Goal: Task Accomplishment & Management: Complete application form

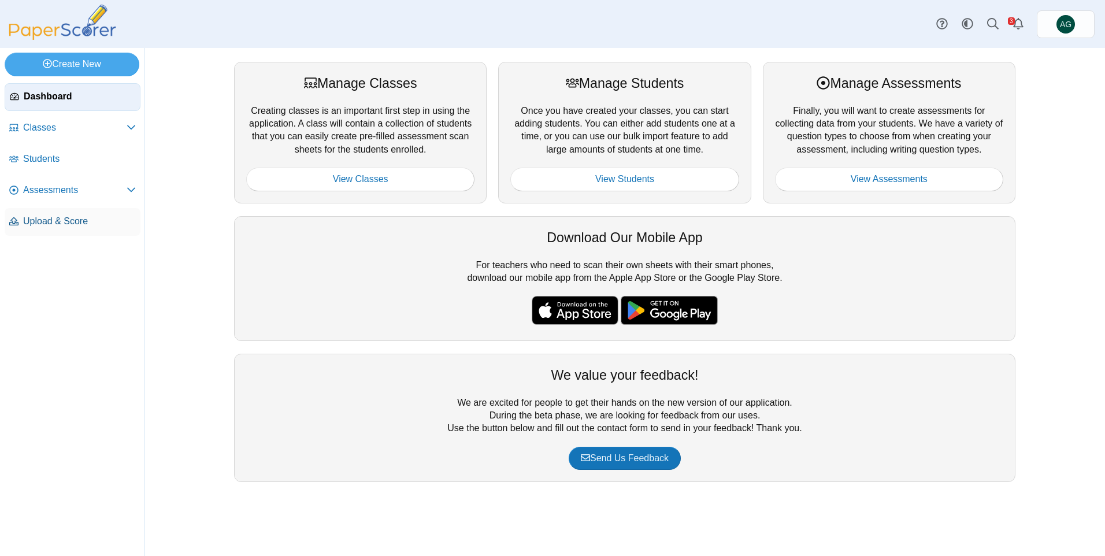
click at [71, 220] on span "Upload & Score" at bounding box center [79, 221] width 113 height 13
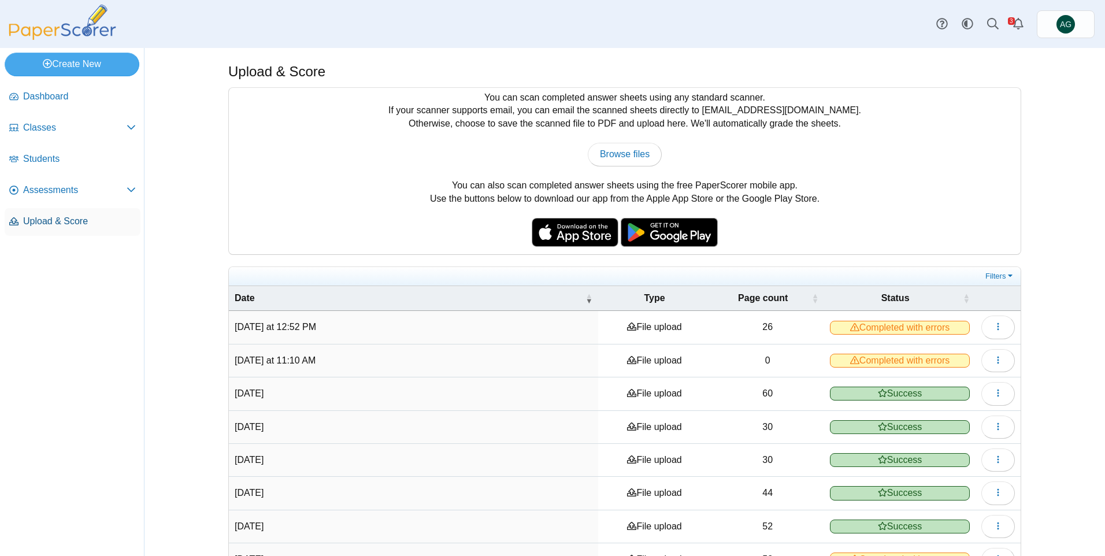
click at [51, 222] on span "Upload & Score" at bounding box center [79, 221] width 113 height 13
click at [610, 141] on div "You can scan completed answer sheets using any standard scanner. If your scanne…" at bounding box center [625, 171] width 792 height 166
click at [615, 150] on span "Browse files" at bounding box center [625, 154] width 50 height 10
type input "**********"
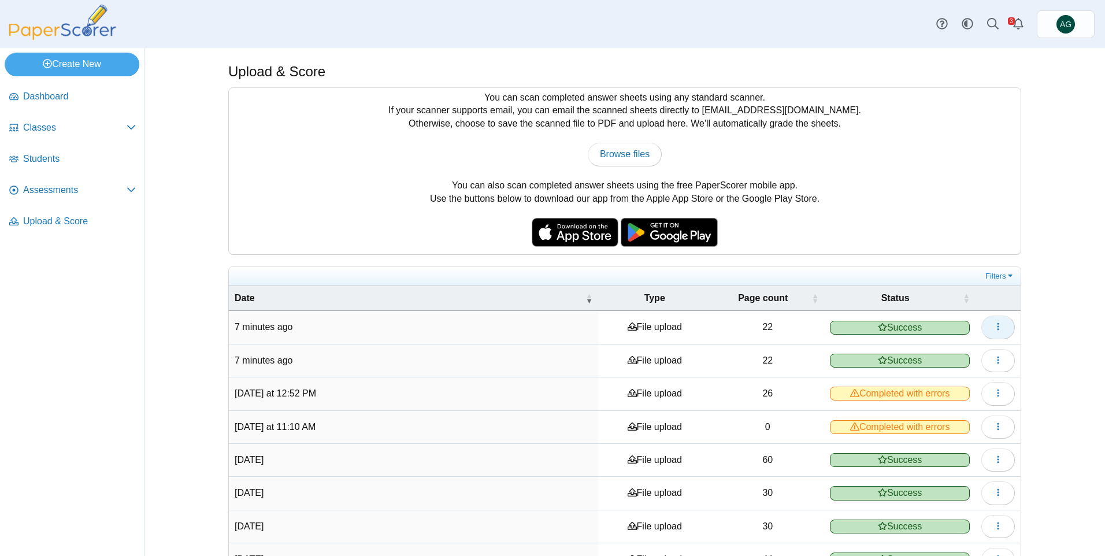
click at [994, 330] on icon "button" at bounding box center [998, 326] width 9 height 9
click at [913, 355] on link "View scanned pages" at bounding box center [941, 353] width 139 height 17
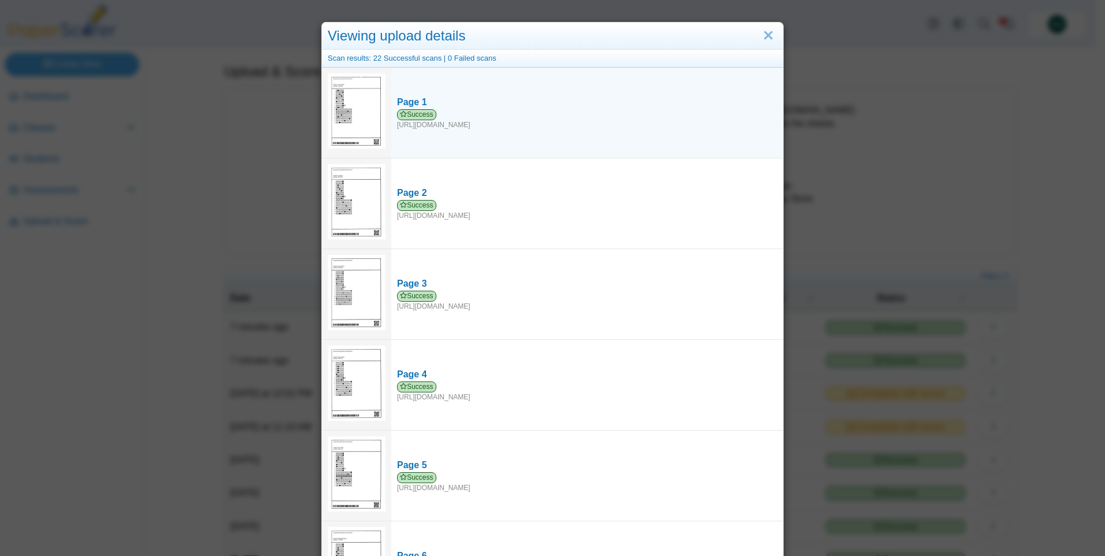
click at [356, 101] on img at bounding box center [357, 110] width 58 height 75
click at [413, 110] on span "Success" at bounding box center [416, 114] width 39 height 11
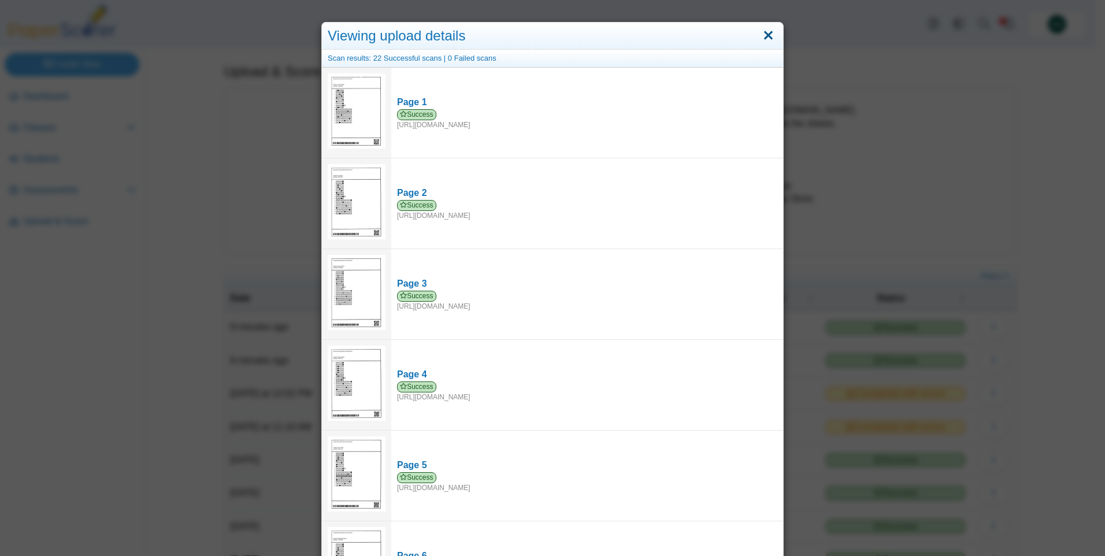
click at [761, 38] on link "Close" at bounding box center [768, 36] width 18 height 20
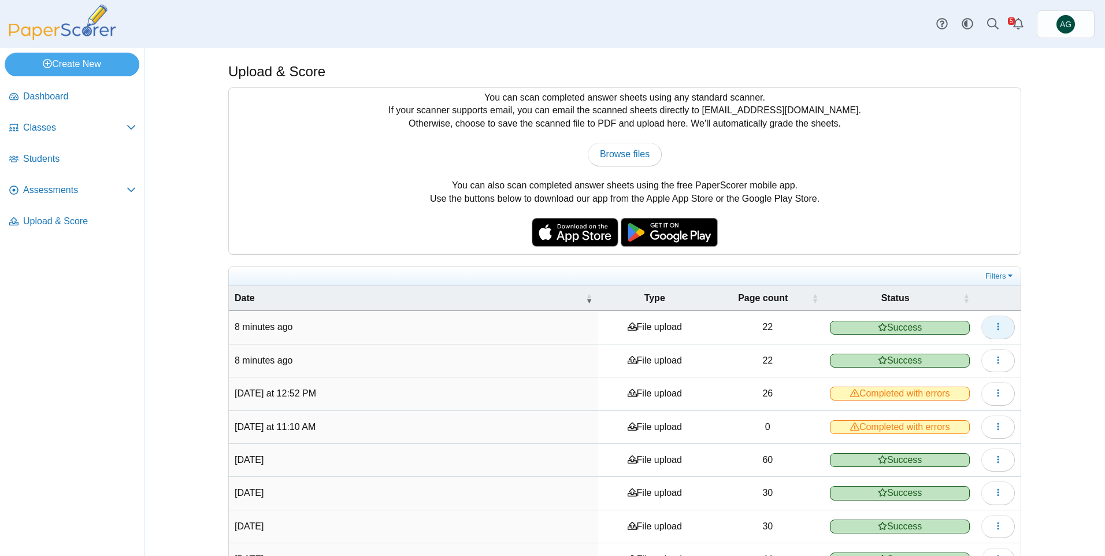
click at [981, 324] on button "button" at bounding box center [998, 327] width 34 height 23
click at [922, 357] on link "View scanned pages" at bounding box center [941, 353] width 139 height 17
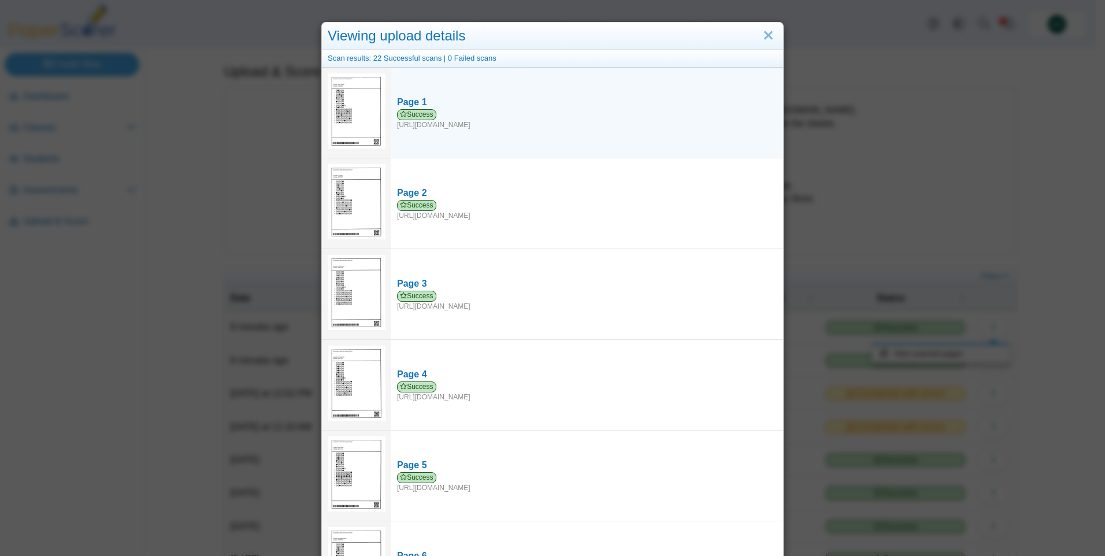
click at [346, 102] on img at bounding box center [357, 110] width 58 height 75
click at [366, 103] on img at bounding box center [357, 110] width 58 height 75
click at [405, 96] on link "Page 1 Success https://forms.paperscorer.com/scans/10/5664/238932/3186261_OCTOB…" at bounding box center [587, 112] width 392 height 45
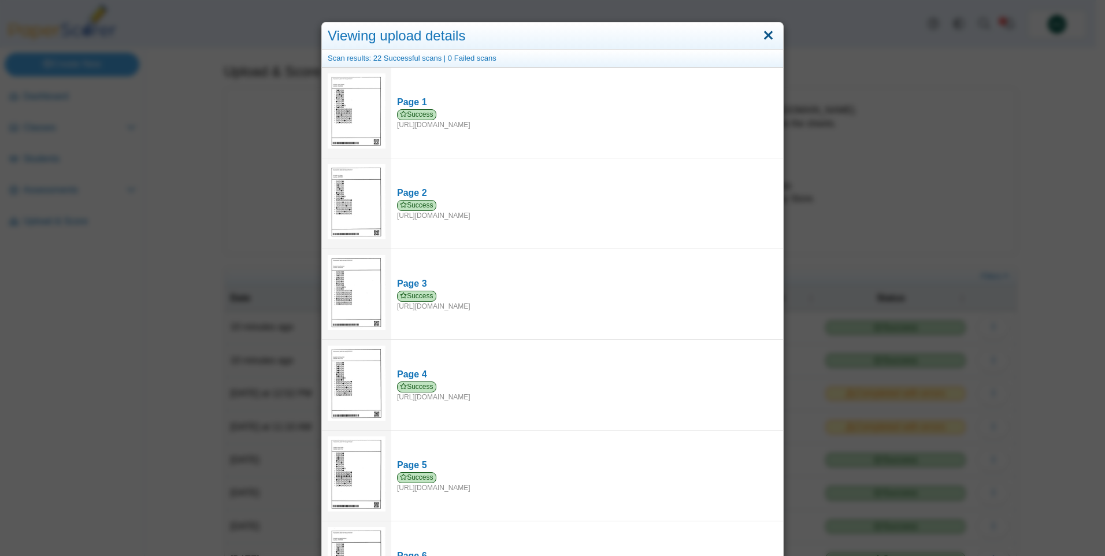
click at [765, 36] on link "Close" at bounding box center [768, 36] width 18 height 20
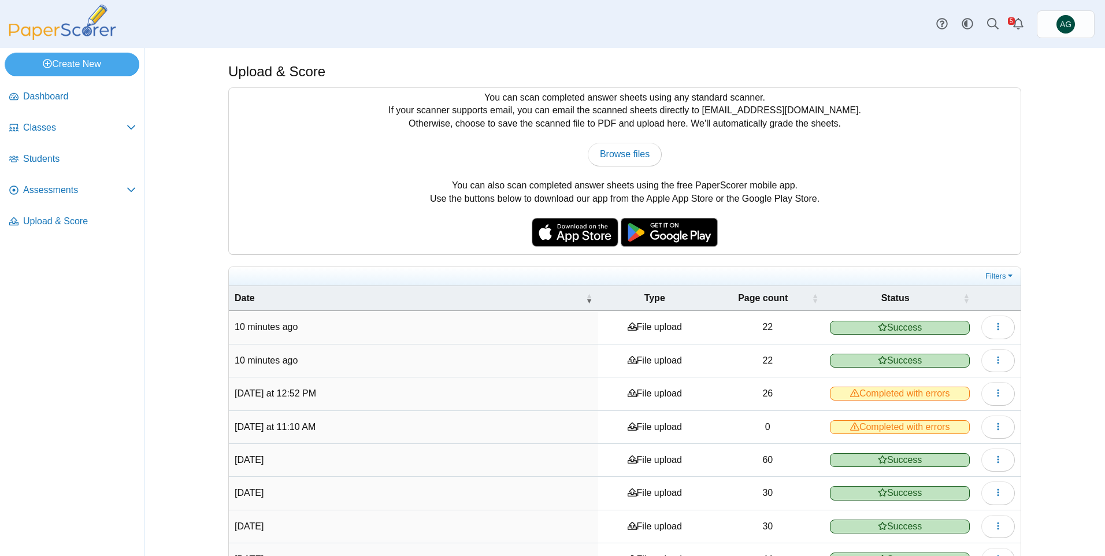
click at [954, 363] on span "Success" at bounding box center [900, 361] width 140 height 14
click at [925, 358] on span "Success" at bounding box center [900, 361] width 140 height 14
click at [994, 361] on icon "button" at bounding box center [998, 359] width 9 height 9
click at [932, 384] on link "View scanned pages" at bounding box center [941, 387] width 139 height 17
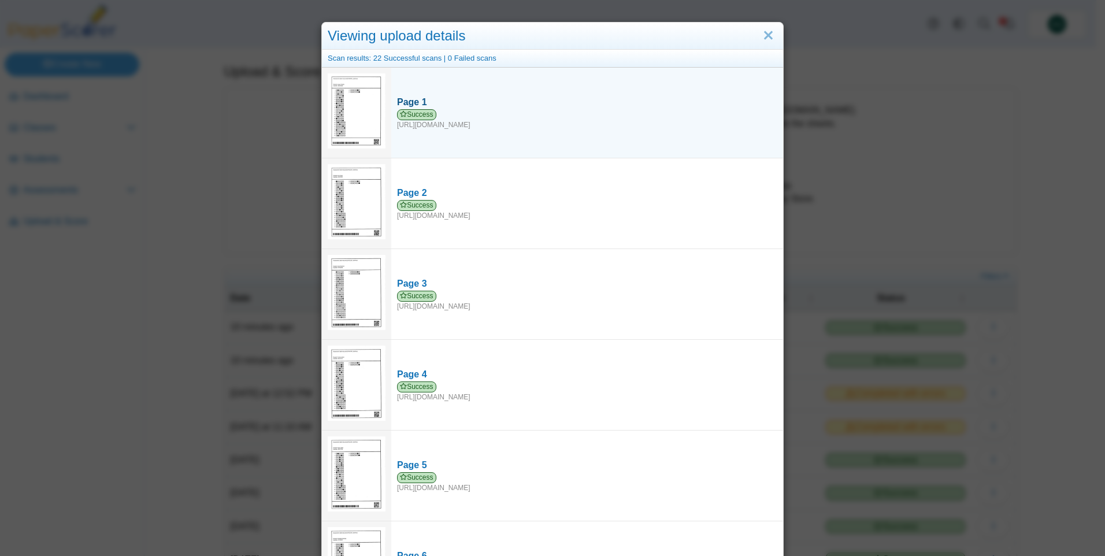
click at [416, 102] on div "Page 1" at bounding box center [587, 102] width 380 height 13
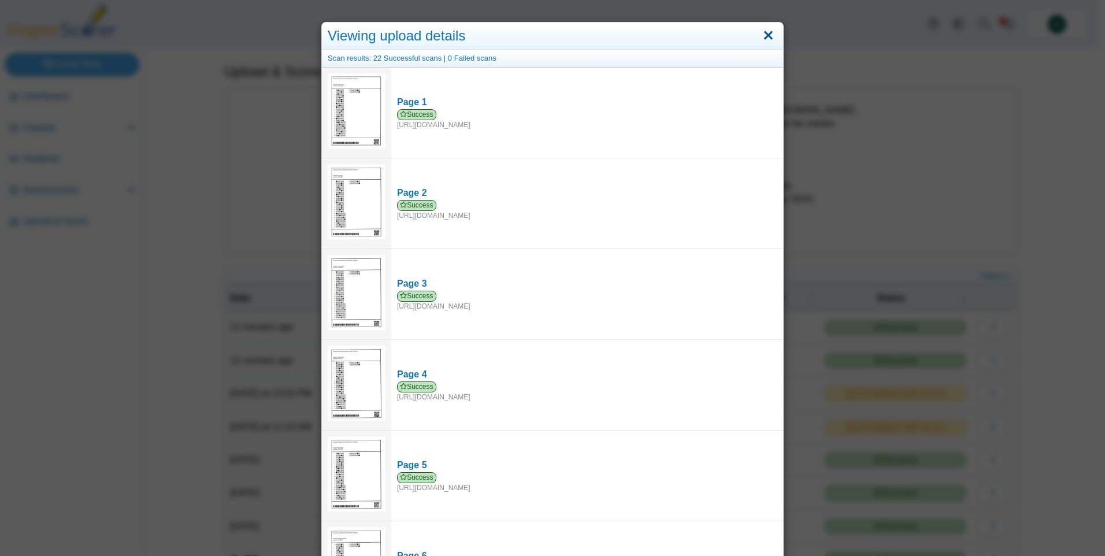
click at [762, 31] on link "Close" at bounding box center [768, 36] width 18 height 20
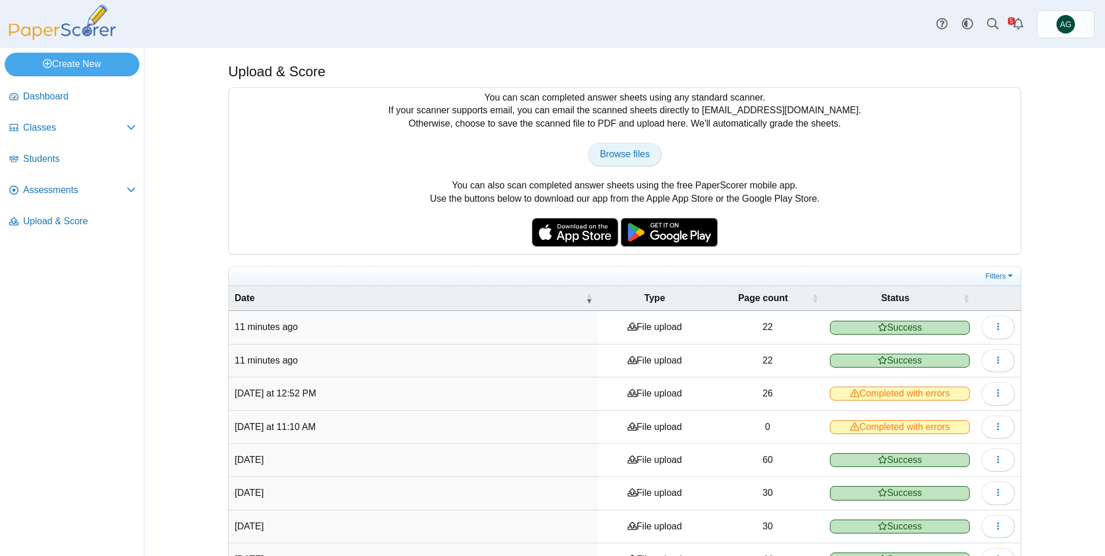
click at [617, 151] on span "Browse files" at bounding box center [625, 154] width 50 height 10
type input "**********"
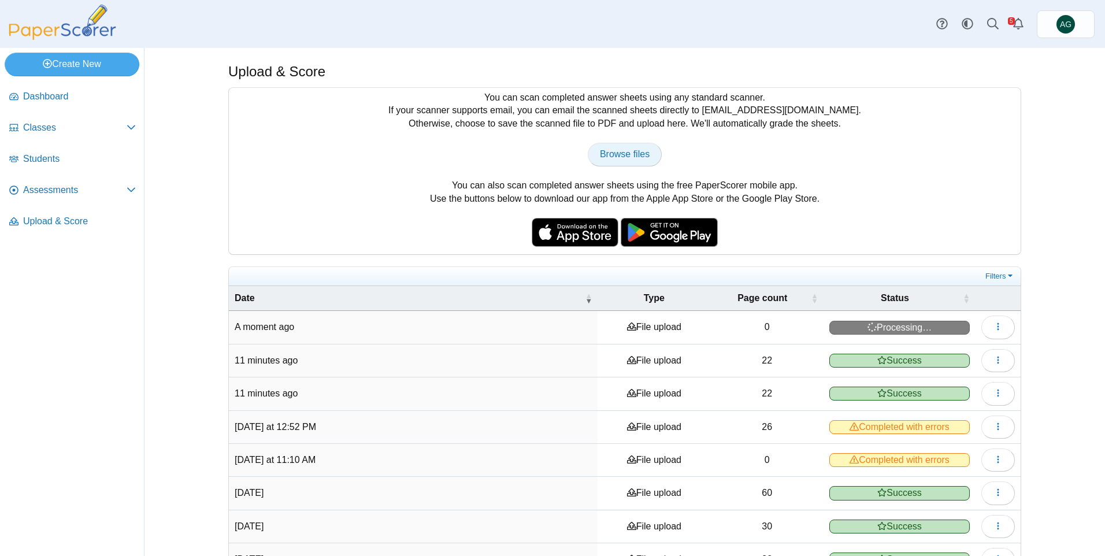
click at [614, 158] on span "Browse files" at bounding box center [625, 154] width 50 height 10
type input "**********"
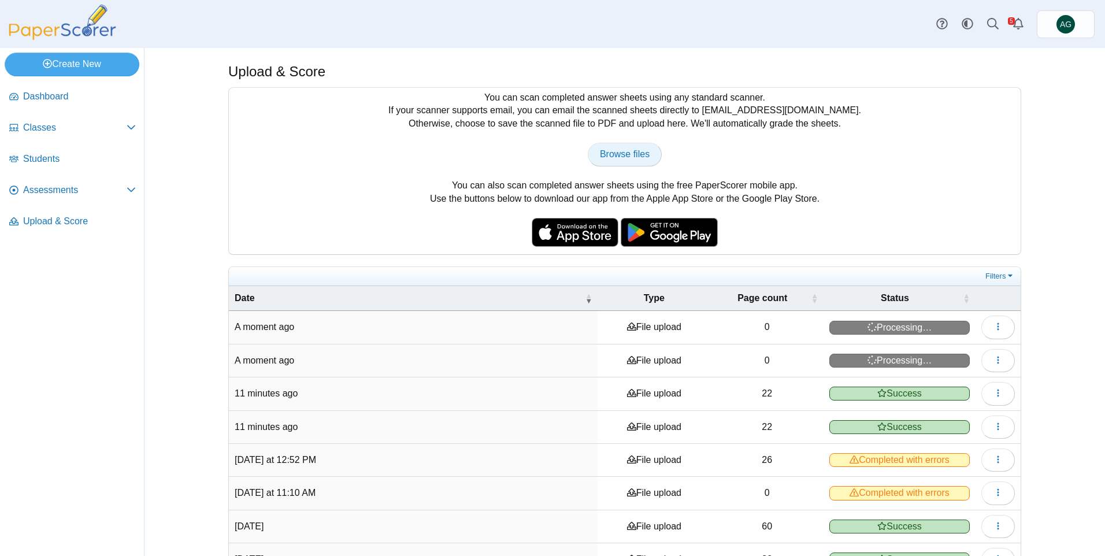
click at [623, 153] on span "Browse files" at bounding box center [625, 154] width 50 height 10
type input "**********"
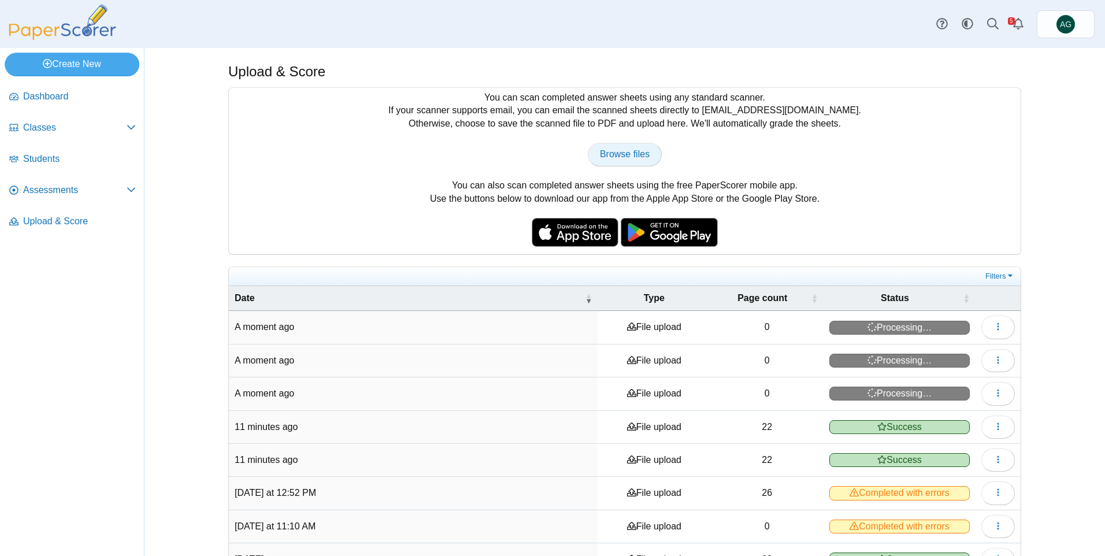
click at [606, 160] on link "Browse files" at bounding box center [625, 154] width 74 height 23
type input "**********"
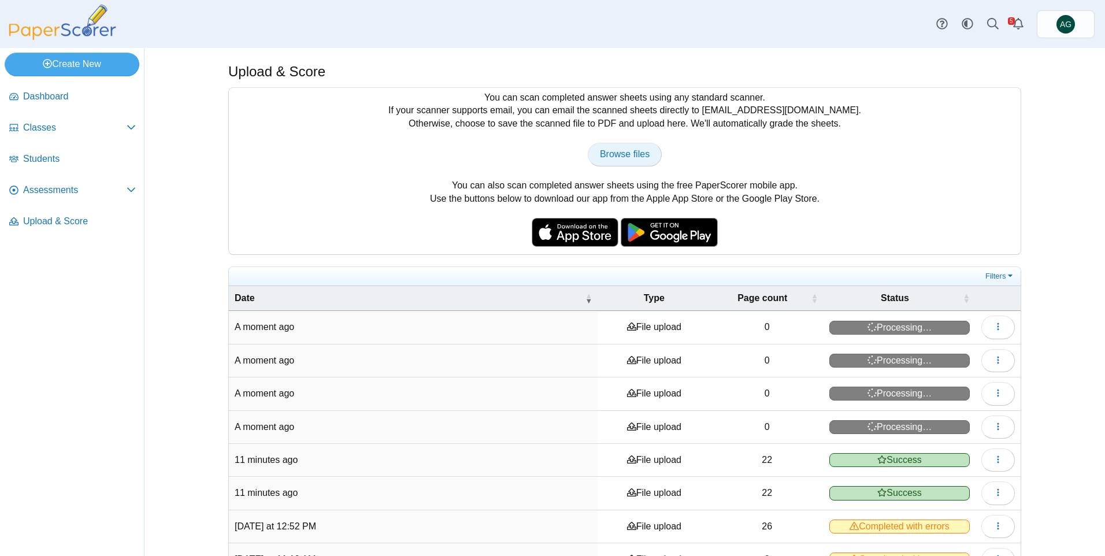
click at [608, 155] on span "Browse files" at bounding box center [625, 154] width 50 height 10
type input "**********"
click at [624, 151] on span "Browse files" at bounding box center [625, 154] width 50 height 10
type input "**********"
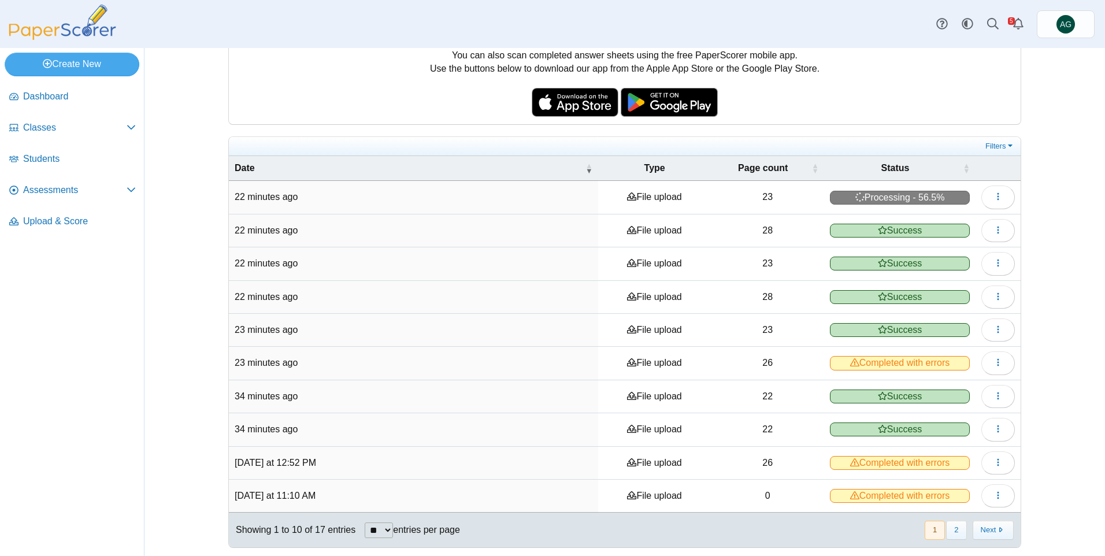
scroll to position [134, 0]
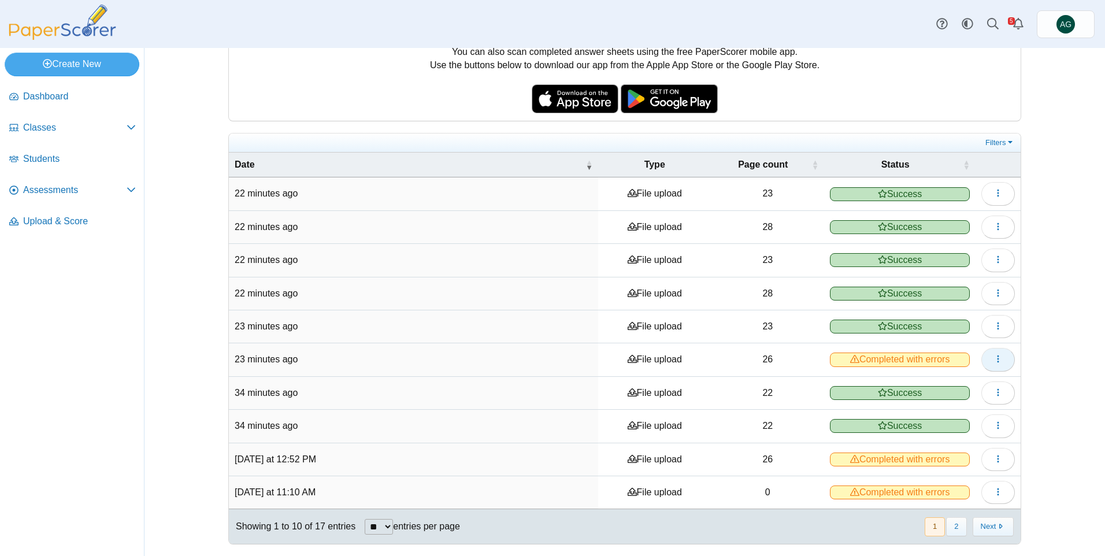
click at [1003, 365] on button "button" at bounding box center [998, 359] width 34 height 23
click at [923, 384] on link "View scanned pages" at bounding box center [941, 385] width 139 height 17
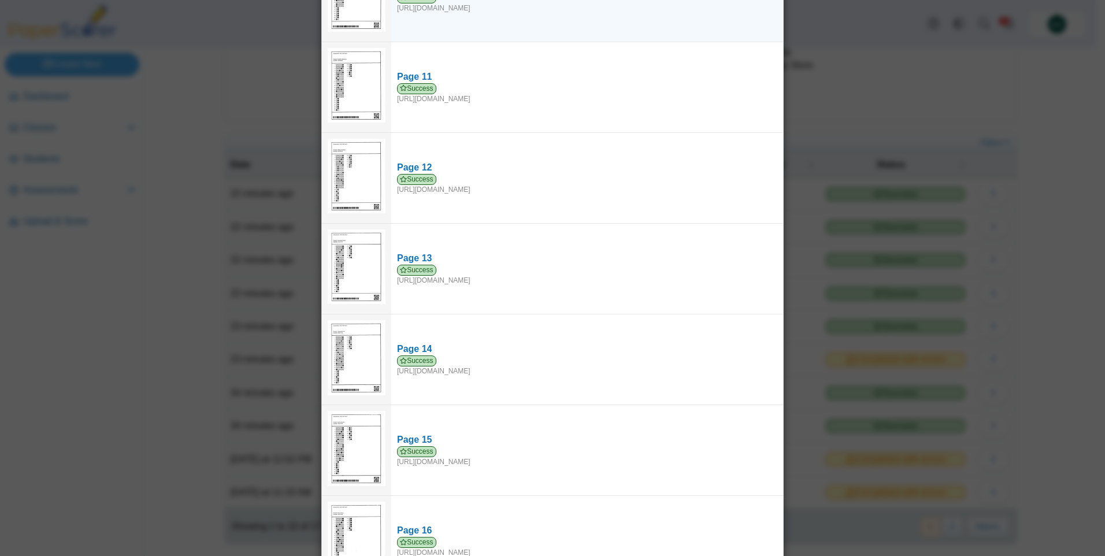
scroll to position [779, 0]
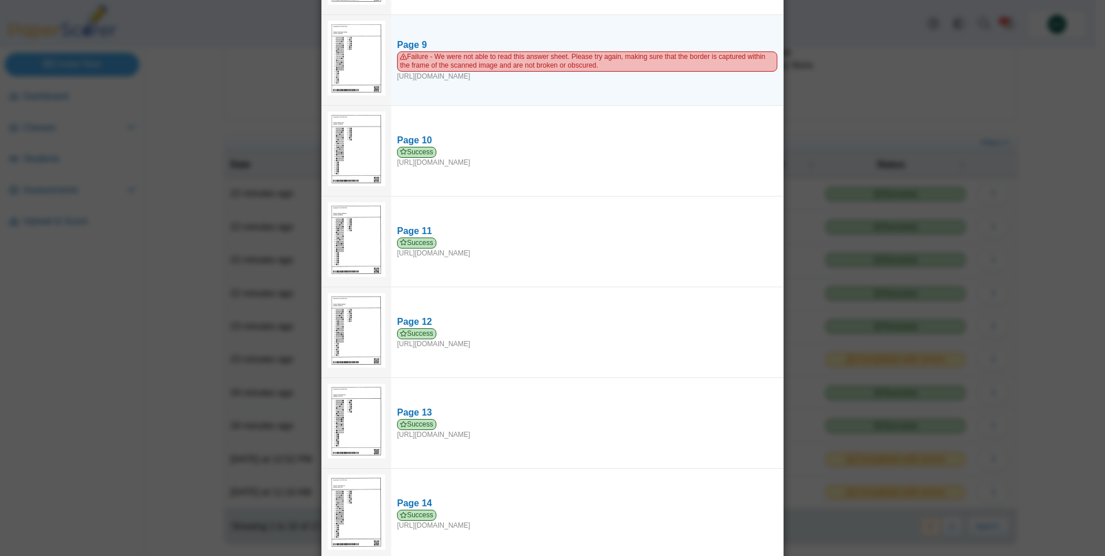
click at [357, 43] on img at bounding box center [357, 58] width 58 height 75
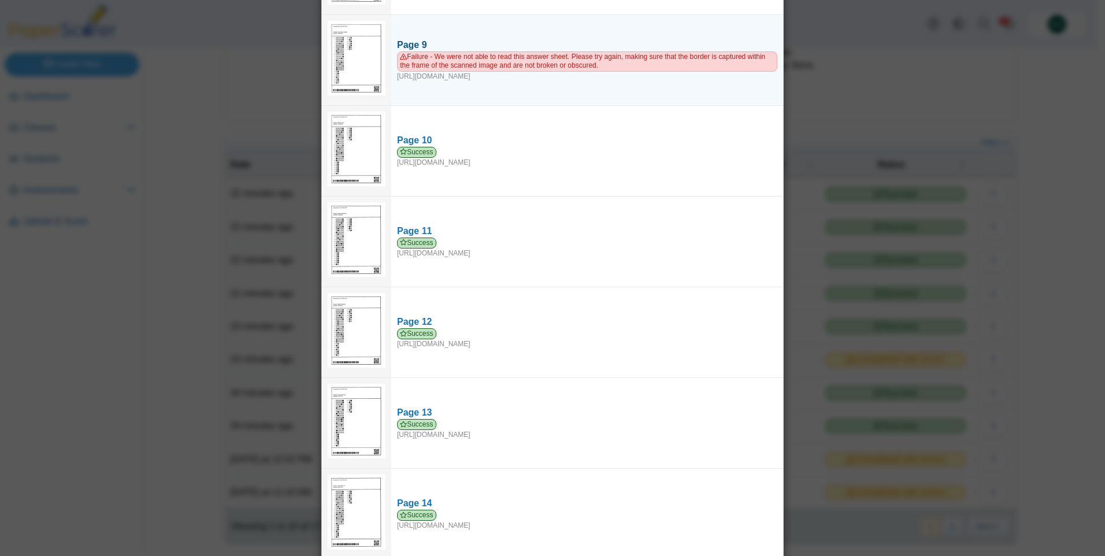
click at [409, 39] on div "Page 9" at bounding box center [587, 45] width 380 height 13
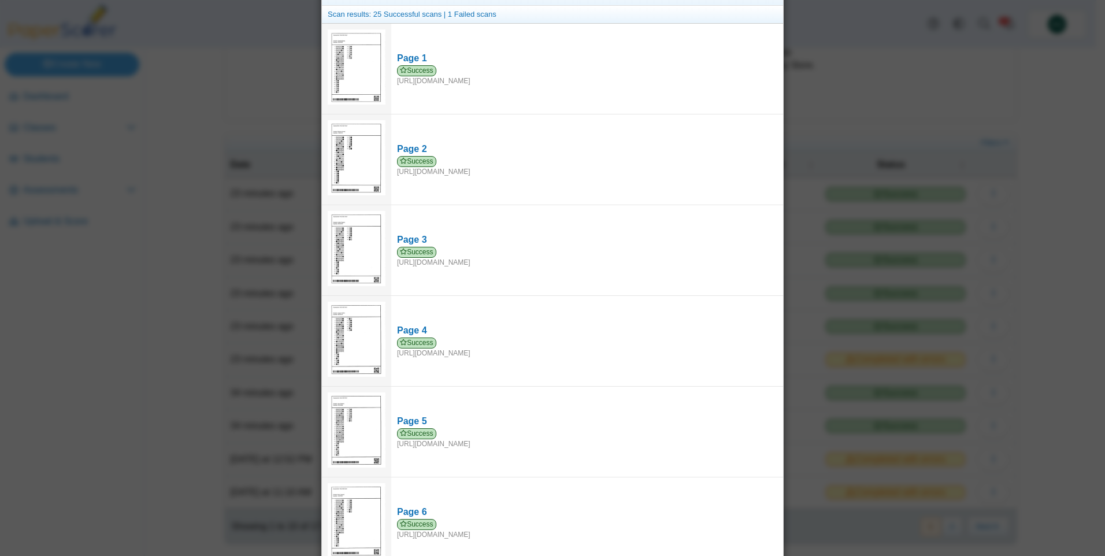
scroll to position [0, 0]
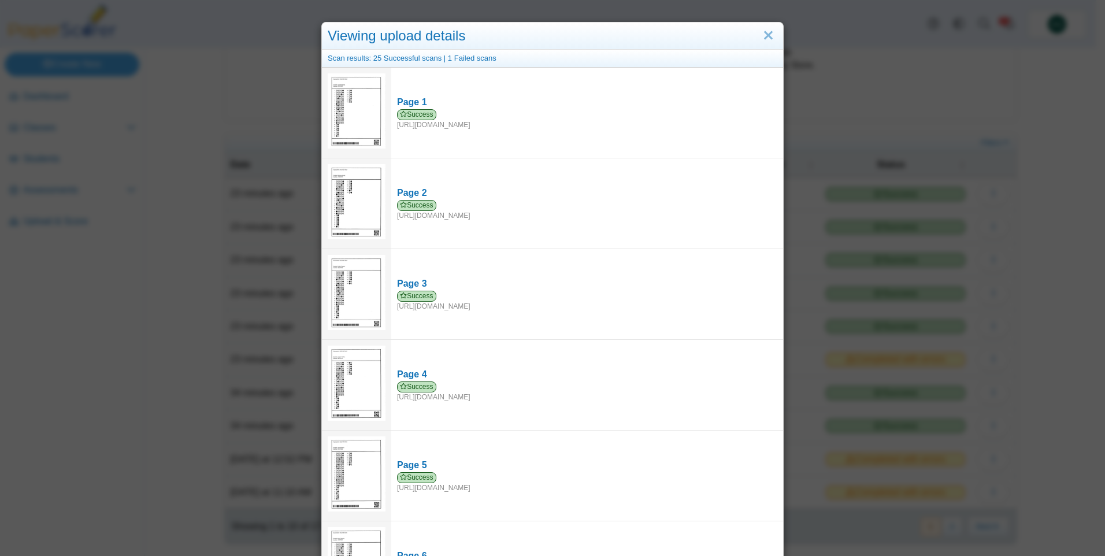
click at [920, 69] on div "Viewing upload details Scan results: 25 Successful scans | 1 Failed scans Page …" at bounding box center [552, 278] width 1105 height 556
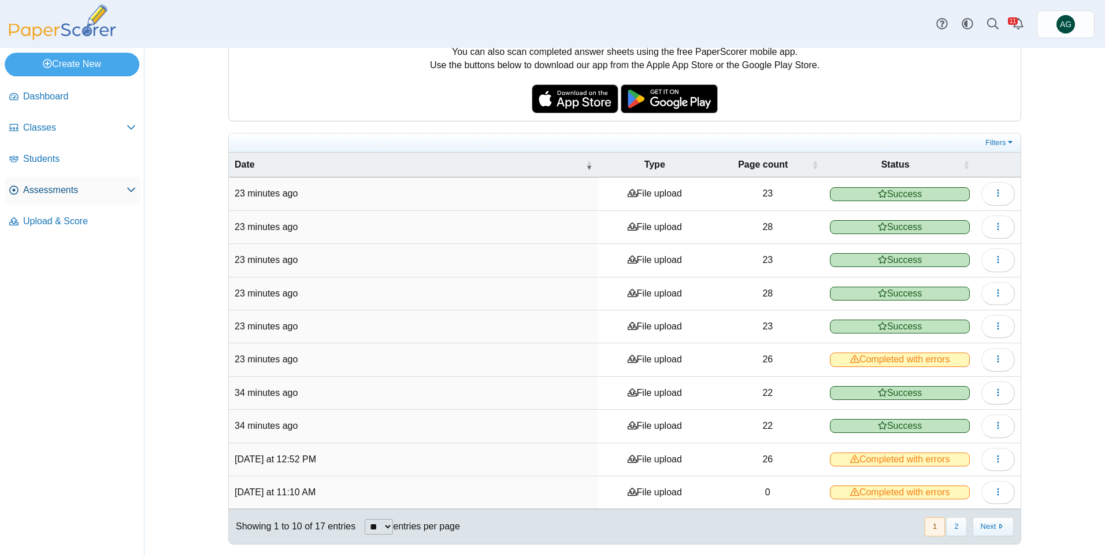
click at [39, 195] on span "Assessments" at bounding box center [74, 190] width 103 height 13
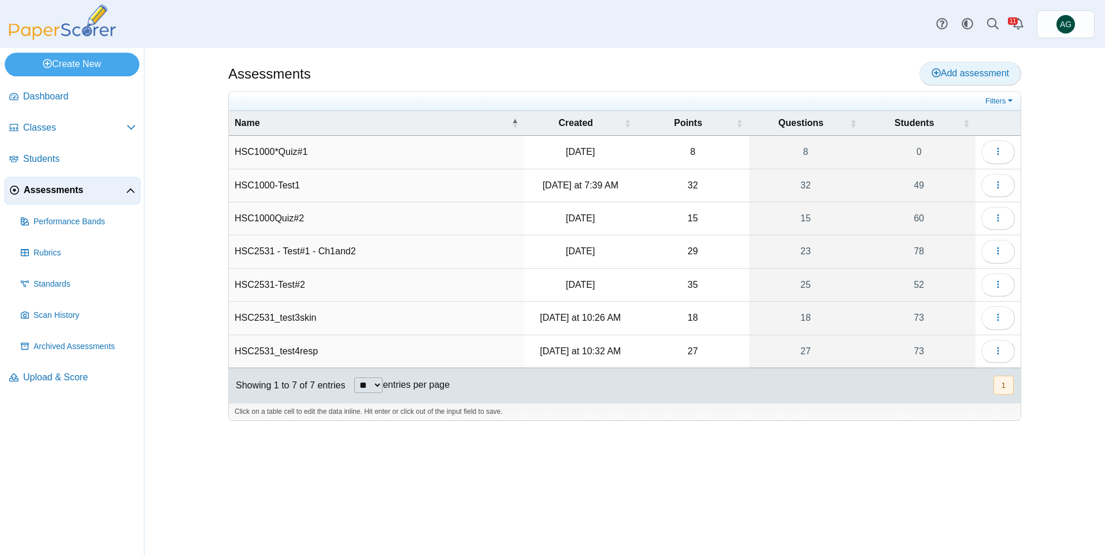
click at [957, 75] on span "Add assessment" at bounding box center [970, 73] width 77 height 10
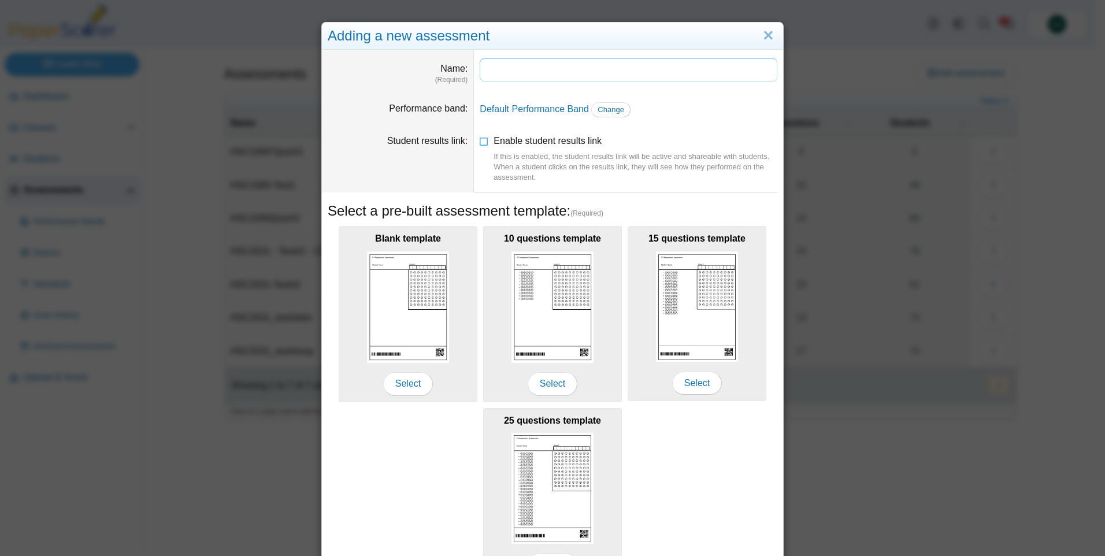
click at [528, 65] on input "Name" at bounding box center [629, 69] width 298 height 23
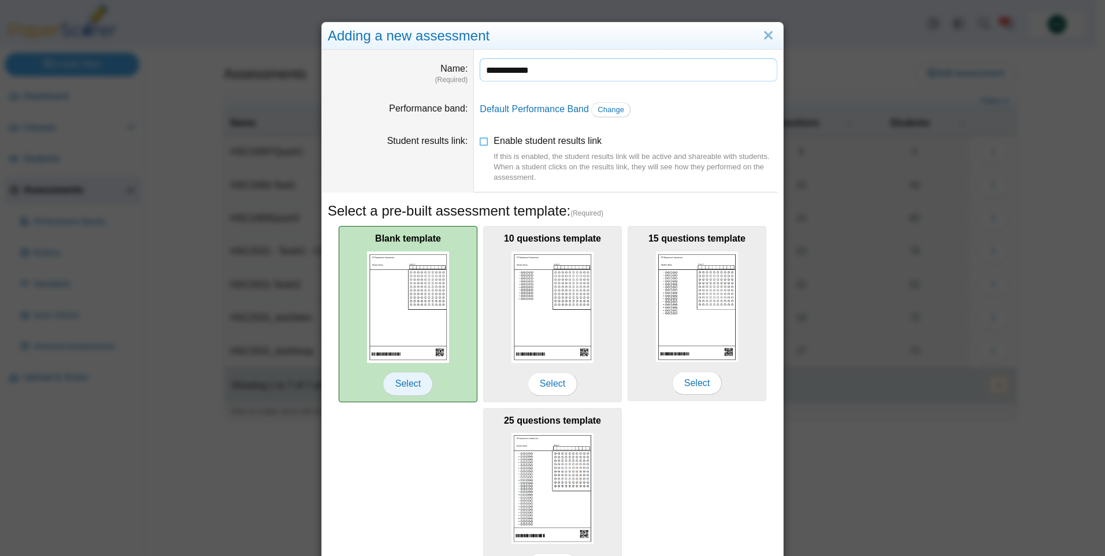
type input "**********"
click at [424, 382] on span "Select" at bounding box center [408, 383] width 50 height 23
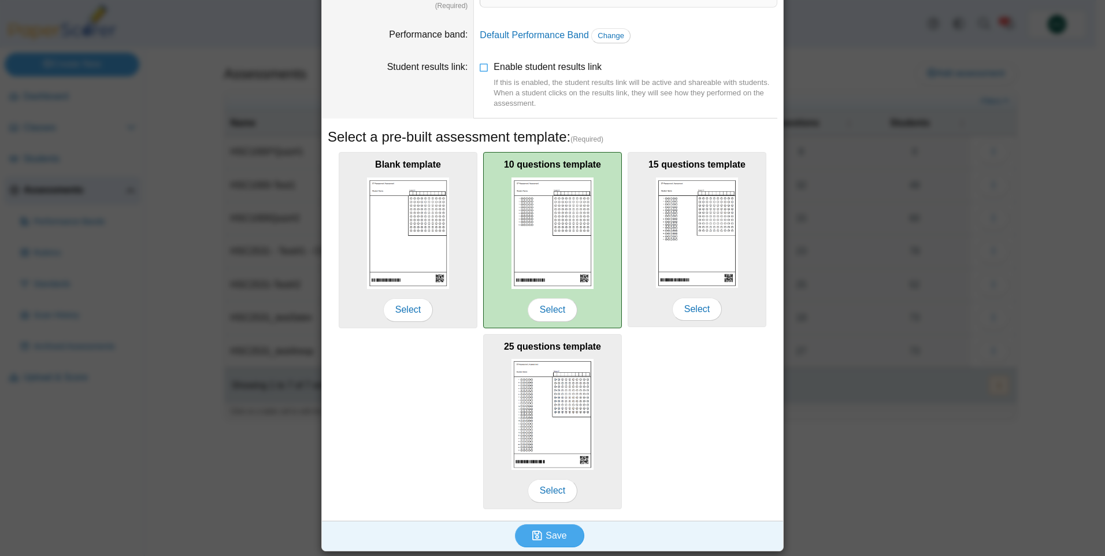
scroll to position [75, 0]
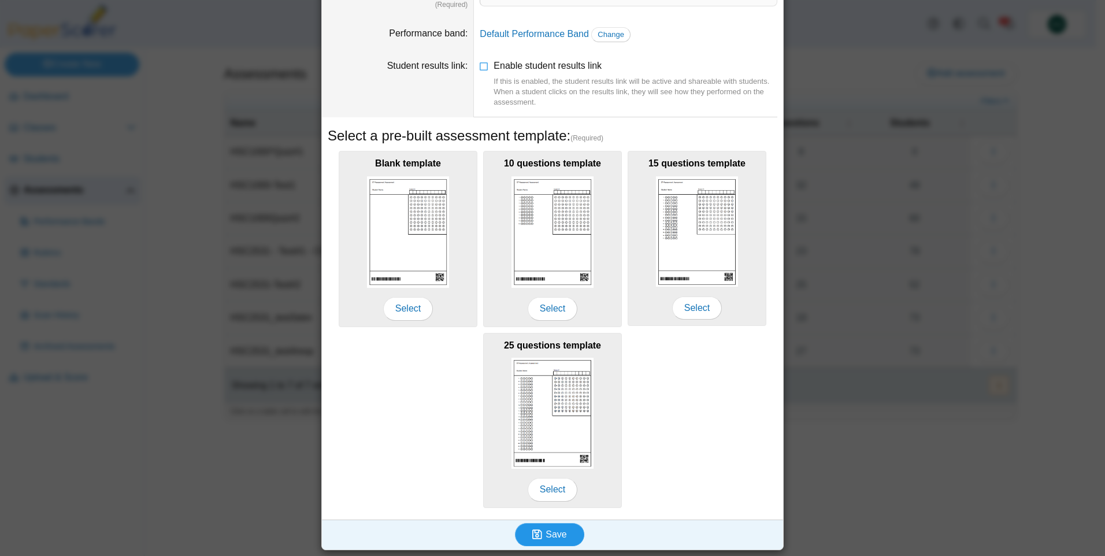
click at [548, 542] on button "Save" at bounding box center [549, 534] width 69 height 23
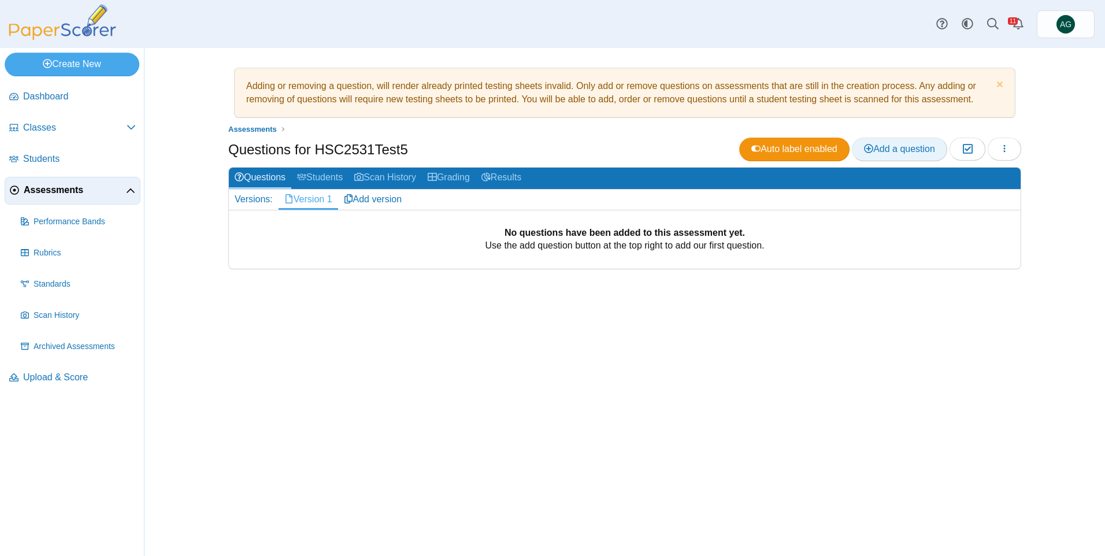
click at [914, 144] on span "Add a question" at bounding box center [899, 149] width 71 height 10
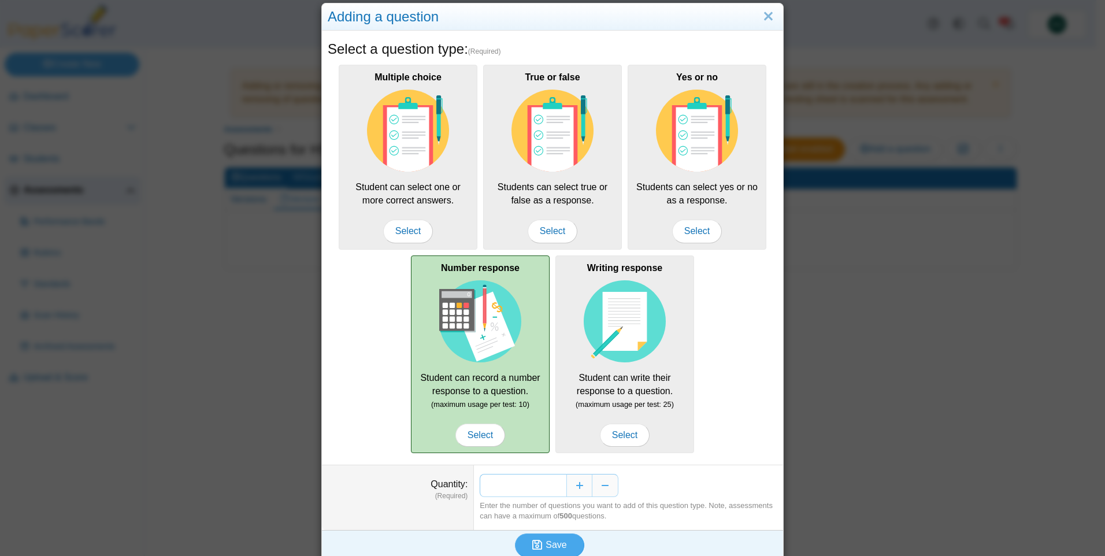
scroll to position [30, 0]
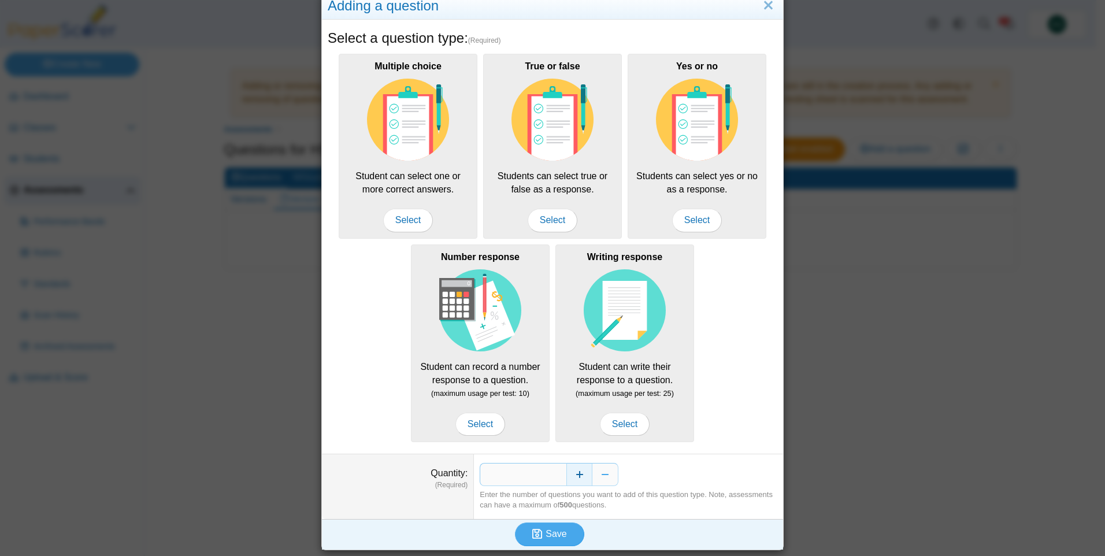
click at [573, 472] on button "Increase" at bounding box center [579, 474] width 26 height 23
click at [578, 474] on button "Increase" at bounding box center [579, 474] width 26 height 23
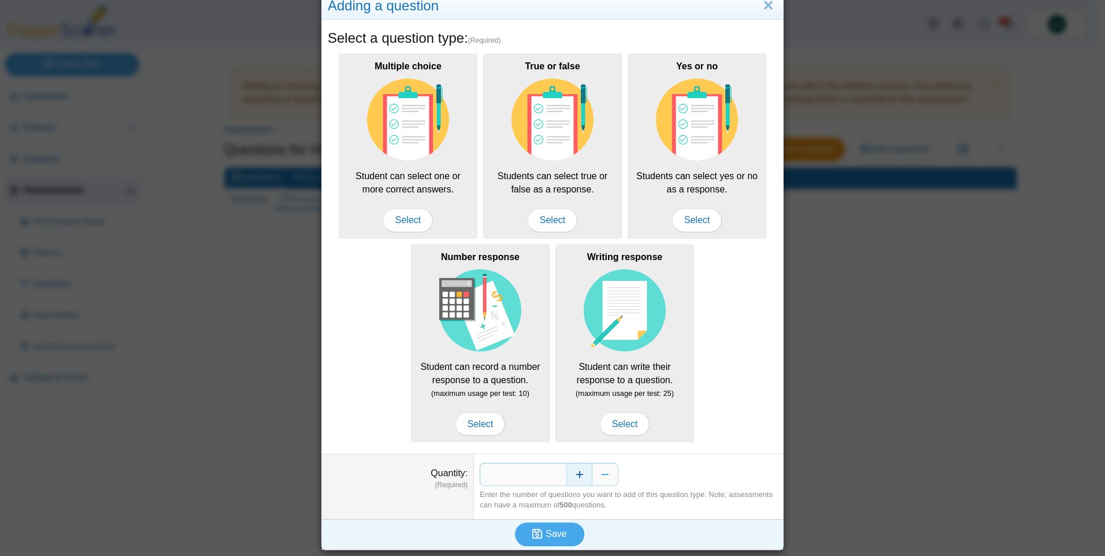
click at [578, 474] on button "Increase" at bounding box center [579, 474] width 26 height 23
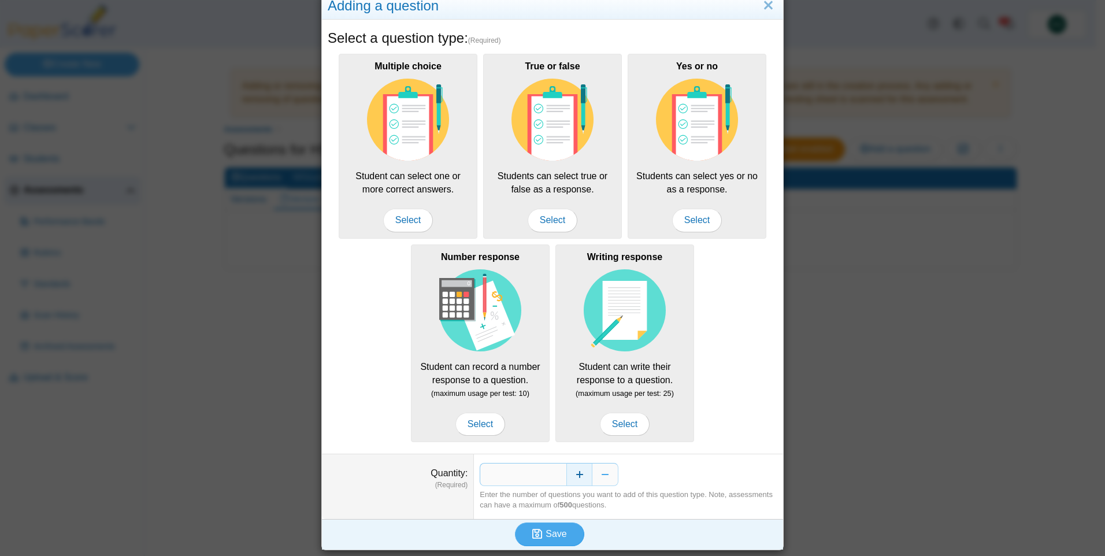
click at [576, 476] on button "Increase" at bounding box center [579, 474] width 26 height 23
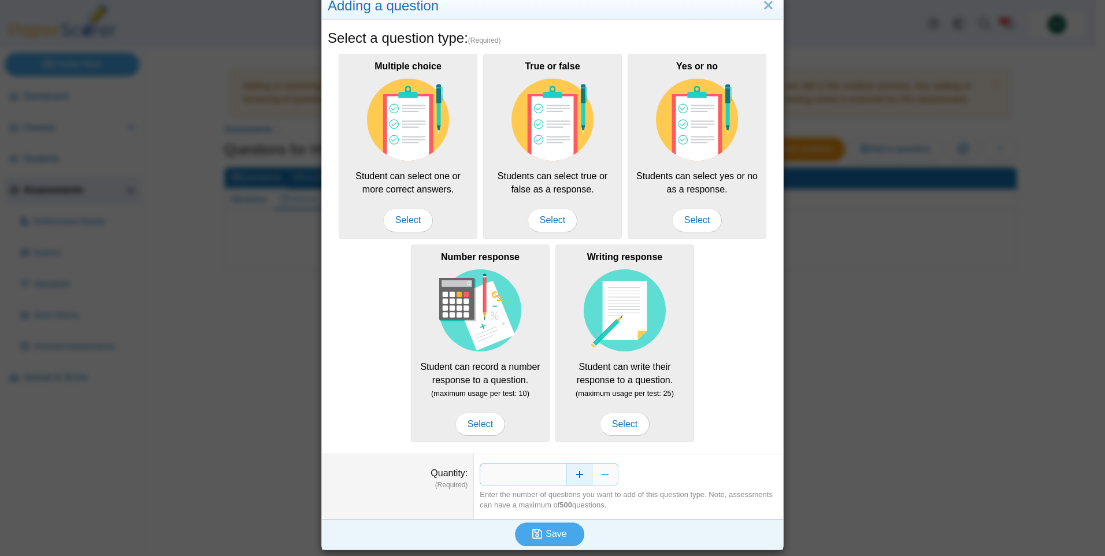
click at [576, 476] on button "Increase" at bounding box center [579, 474] width 26 height 23
click at [576, 477] on button "Increase" at bounding box center [579, 474] width 26 height 23
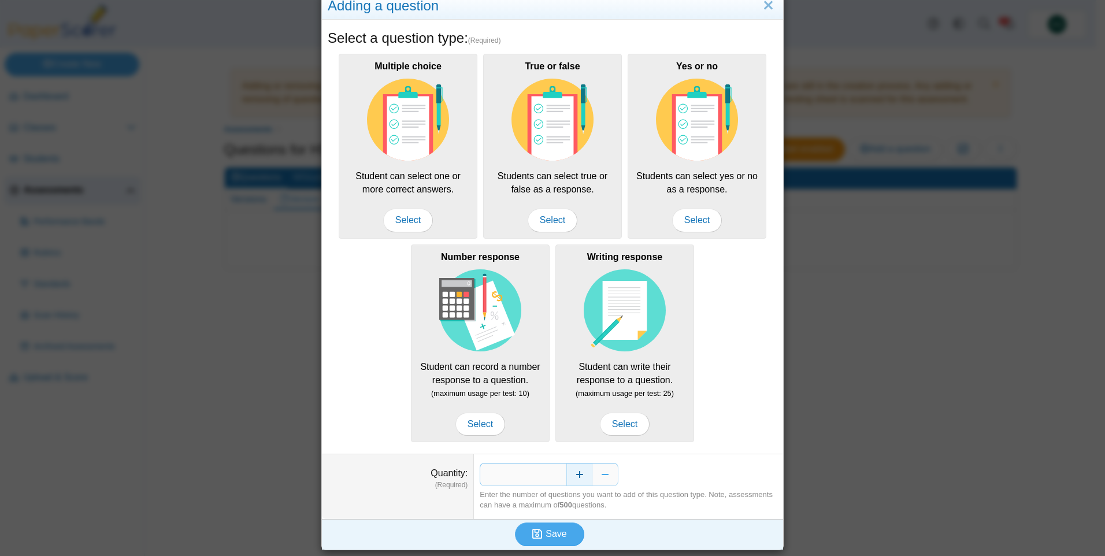
click at [576, 477] on button "Increase" at bounding box center [579, 474] width 26 height 23
click at [556, 531] on span "Save" at bounding box center [556, 534] width 21 height 10
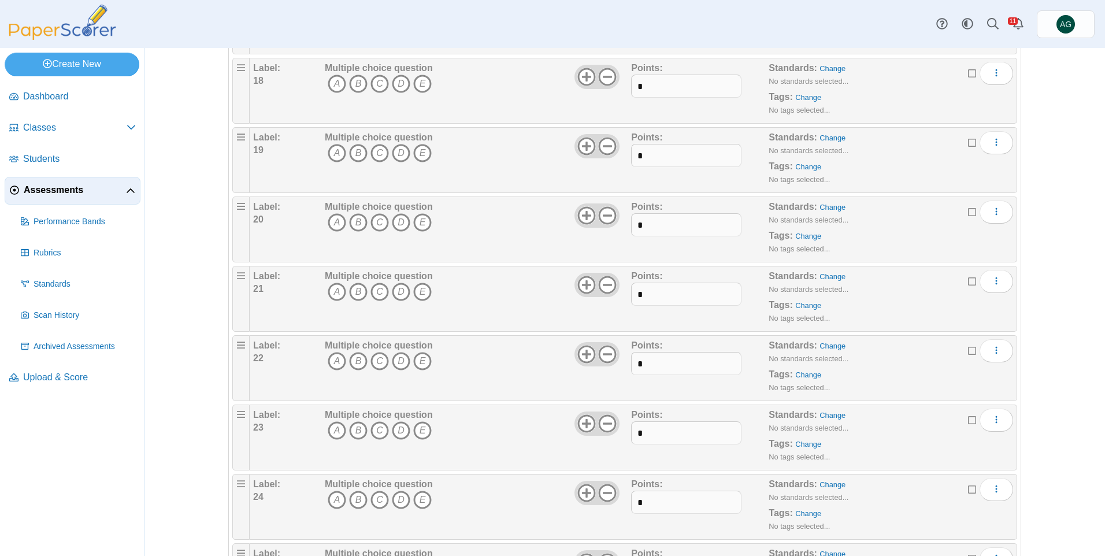
scroll to position [1429, 0]
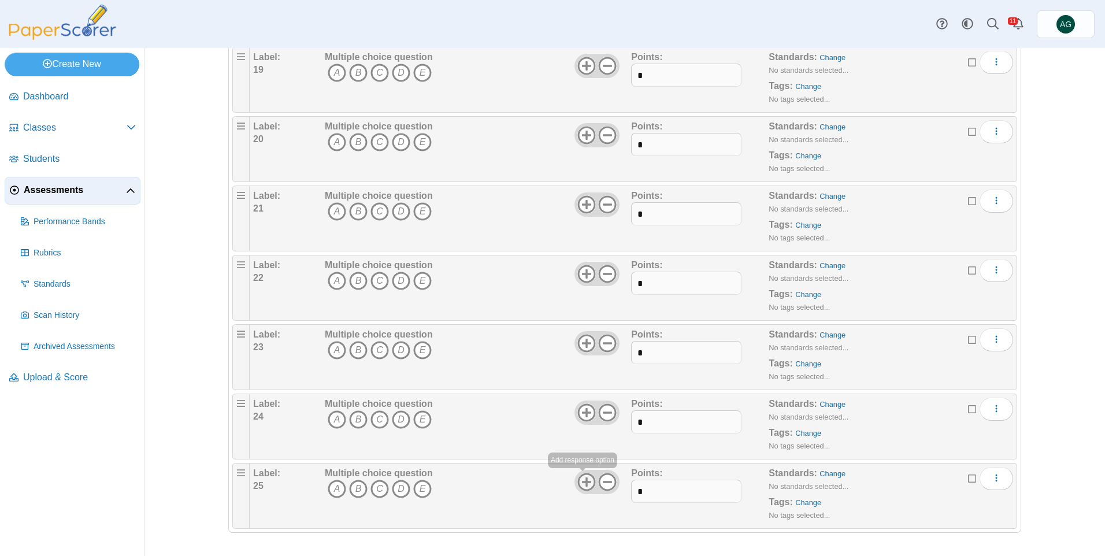
click at [581, 483] on icon at bounding box center [586, 482] width 18 height 18
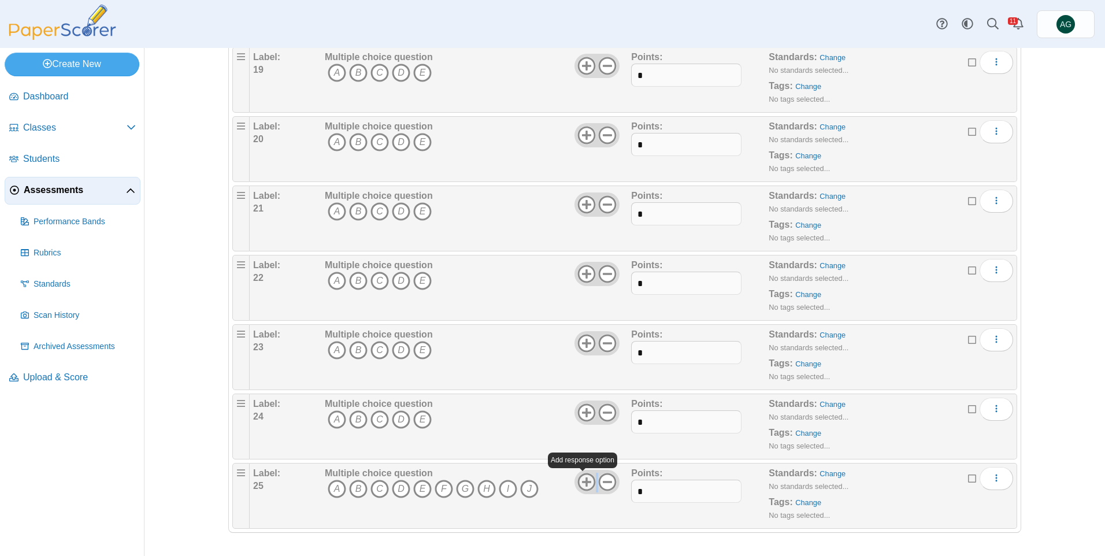
click at [581, 483] on icon at bounding box center [586, 482] width 18 height 18
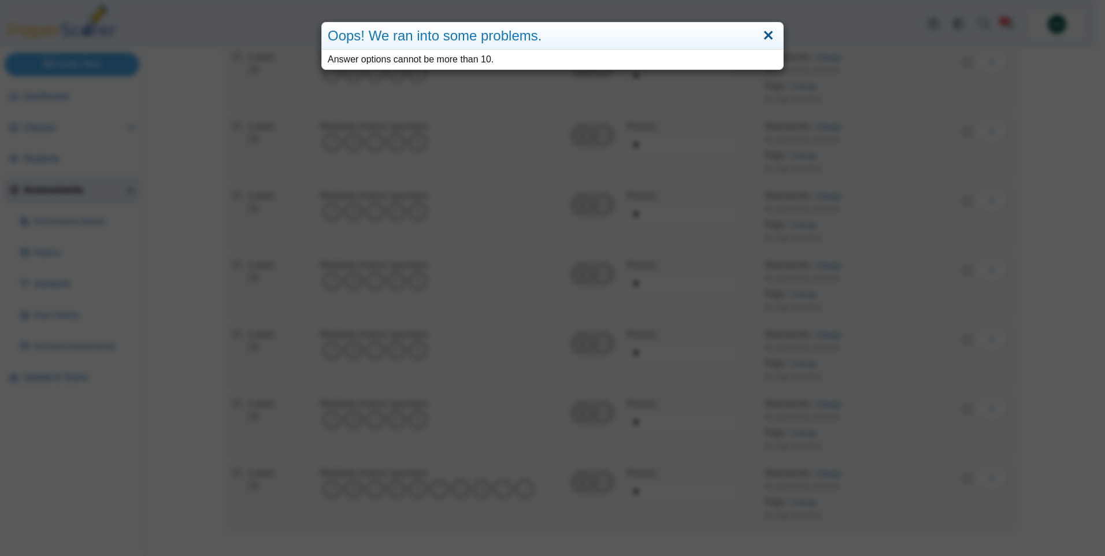
click at [766, 35] on link "Close" at bounding box center [768, 36] width 18 height 20
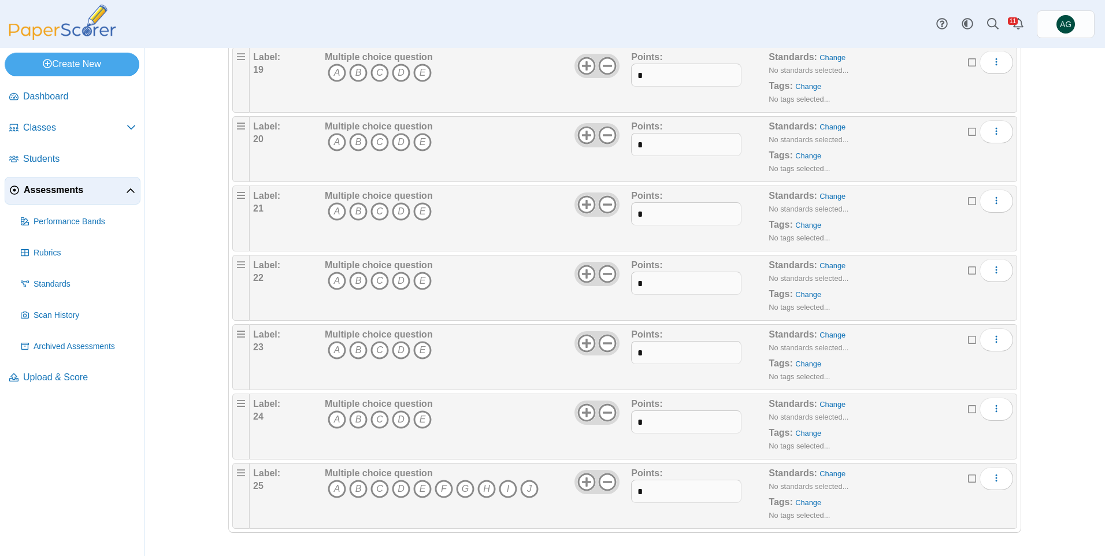
click at [969, 480] on icon at bounding box center [972, 477] width 9 height 8
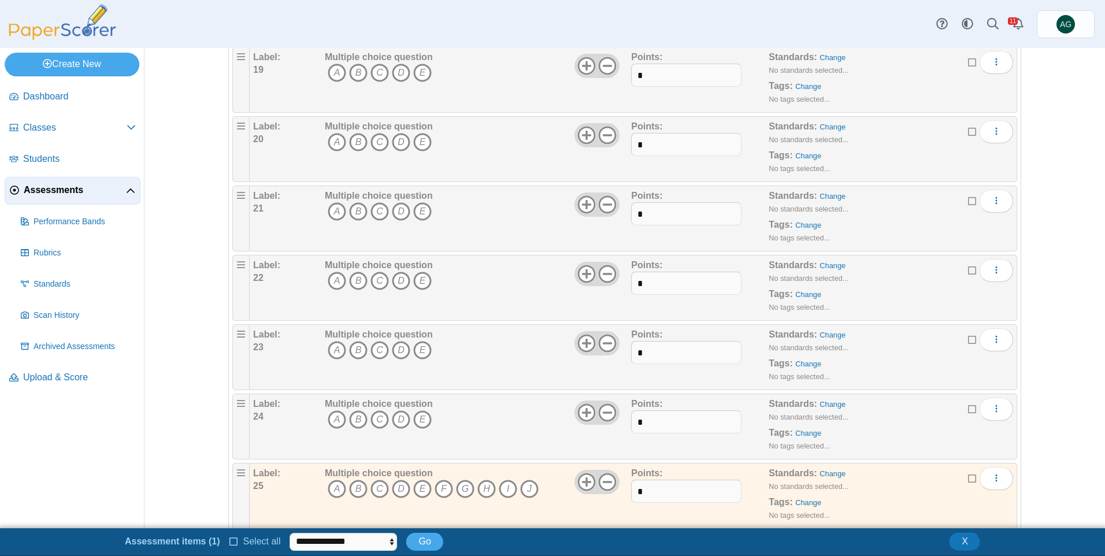
click at [974, 409] on div "Edit Add alternate response Duplicate Delete" at bounding box center [990, 409] width 45 height 23
click at [969, 340] on icon at bounding box center [972, 338] width 9 height 8
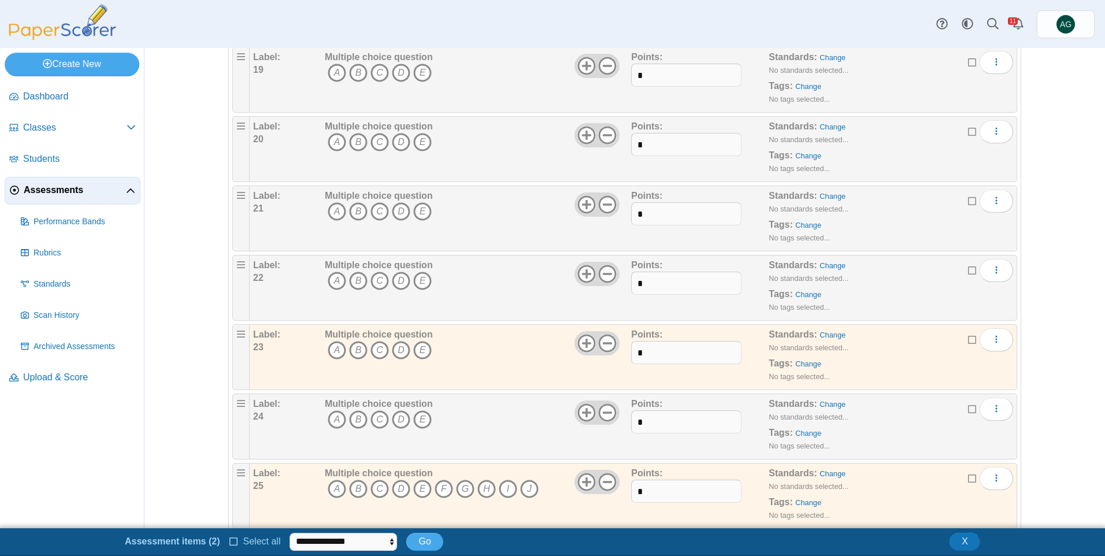
click at [969, 410] on icon at bounding box center [972, 407] width 9 height 8
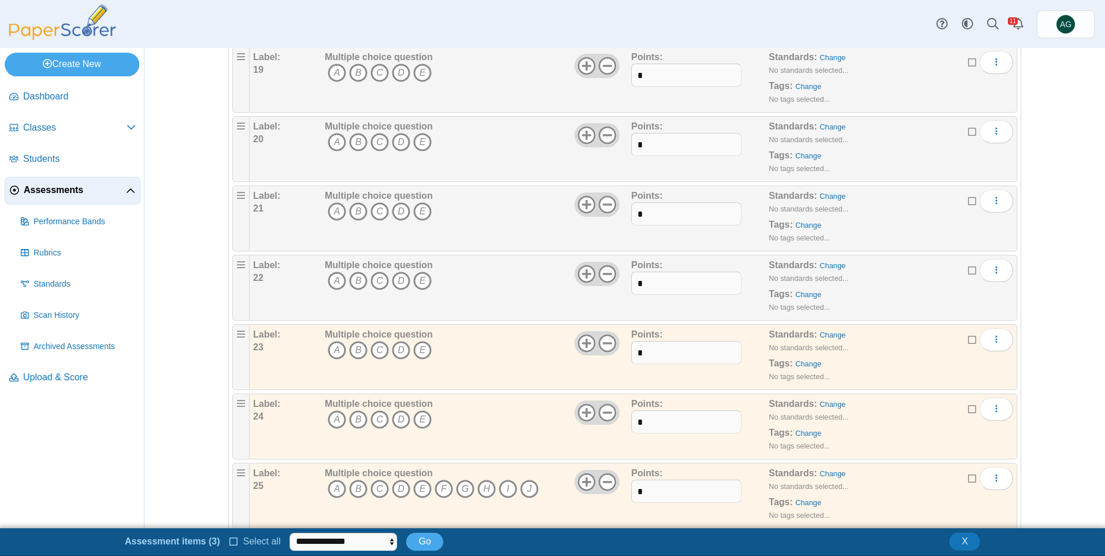
click at [968, 270] on icon at bounding box center [972, 269] width 9 height 8
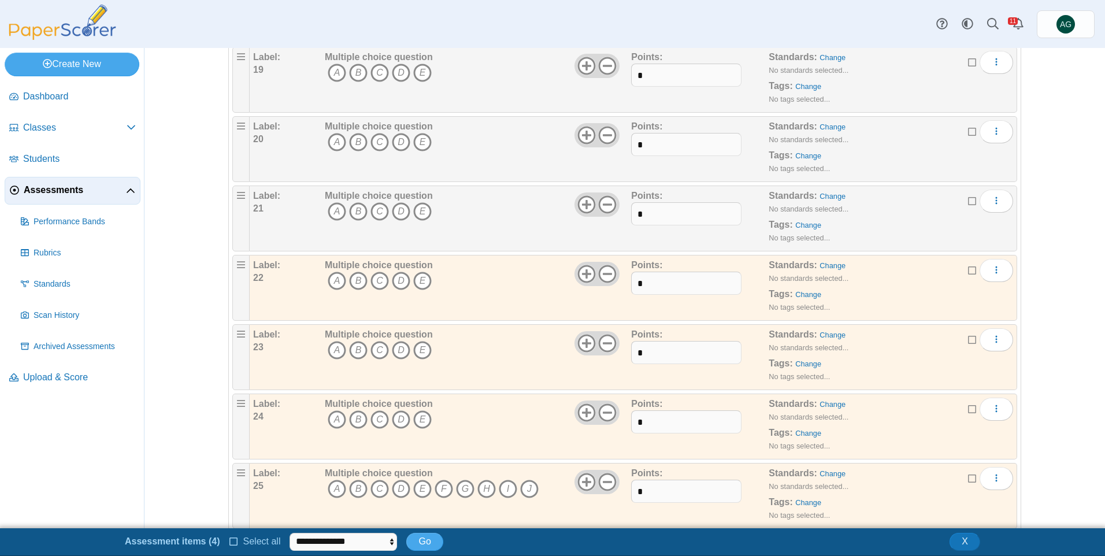
click at [971, 203] on icon at bounding box center [972, 199] width 9 height 8
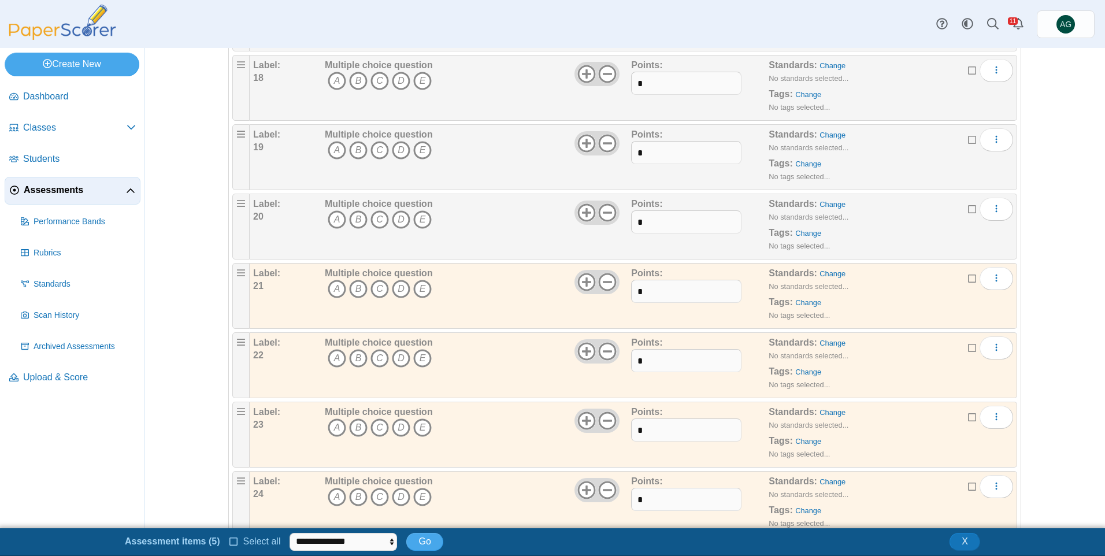
scroll to position [1140, 0]
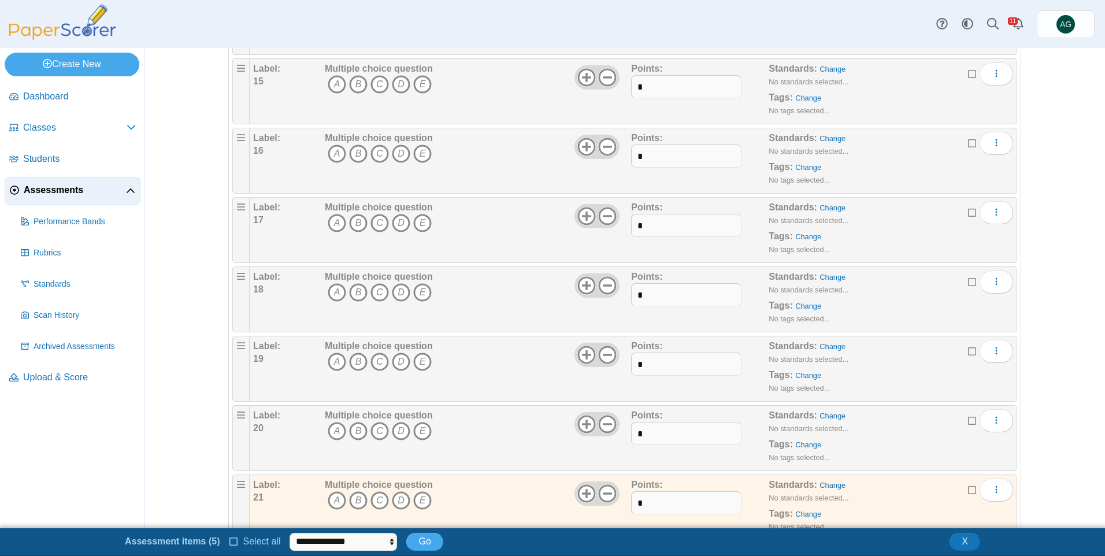
click at [968, 420] on icon at bounding box center [972, 419] width 9 height 8
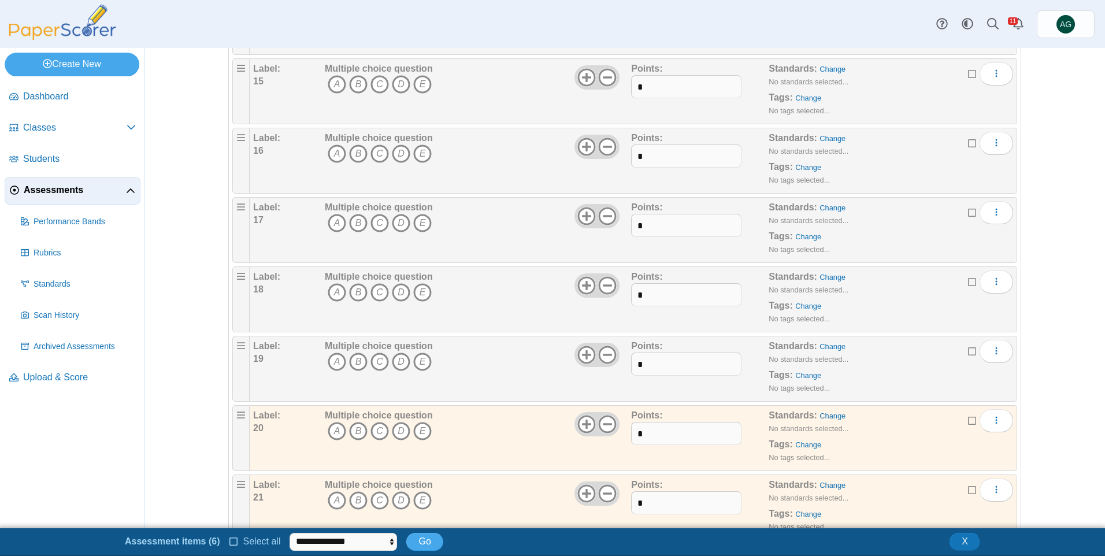
click at [968, 349] on icon at bounding box center [972, 350] width 9 height 8
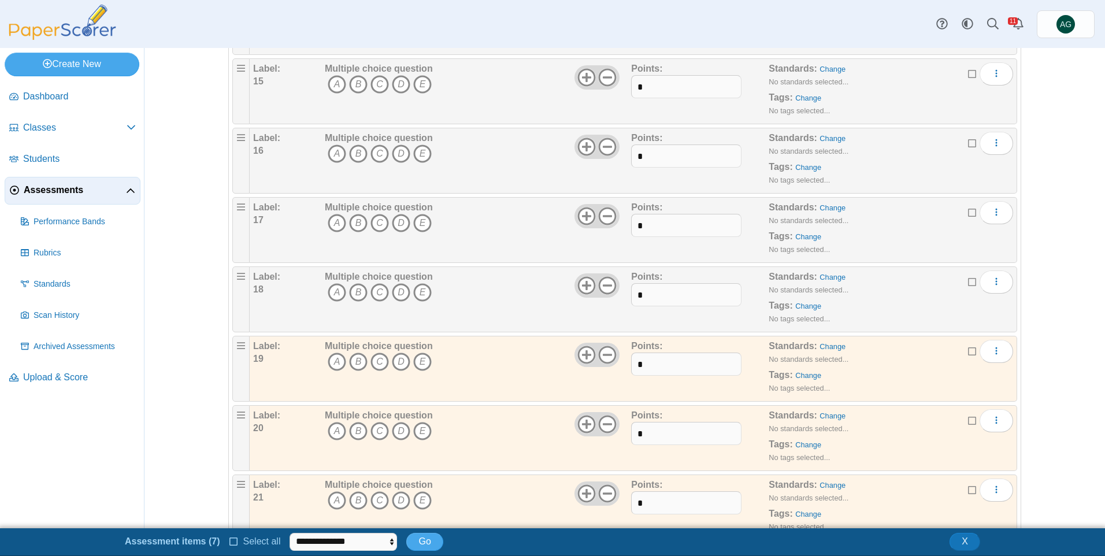
click at [971, 280] on icon at bounding box center [972, 280] width 9 height 8
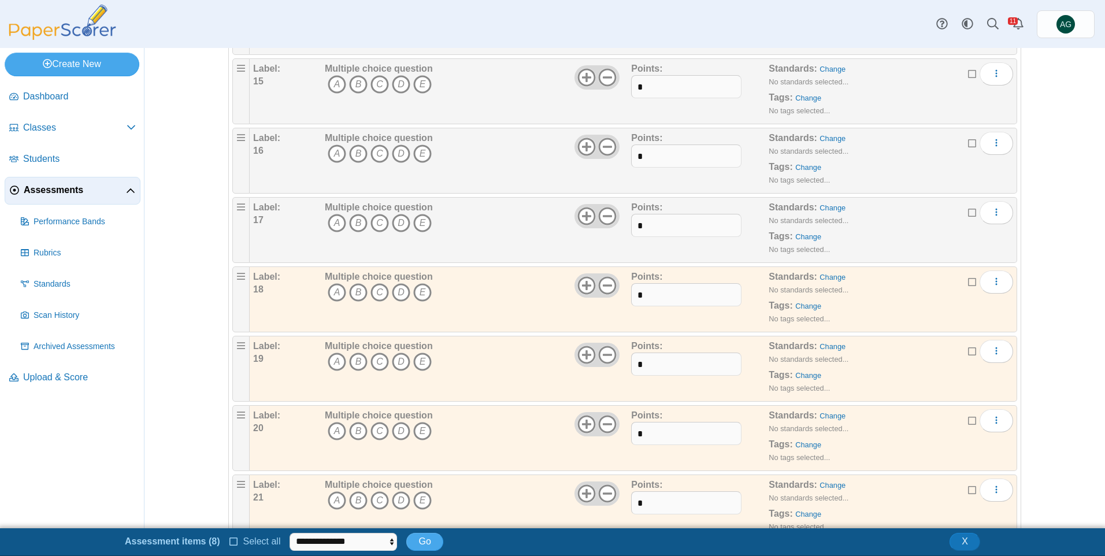
click at [972, 212] on icon at bounding box center [972, 211] width 9 height 8
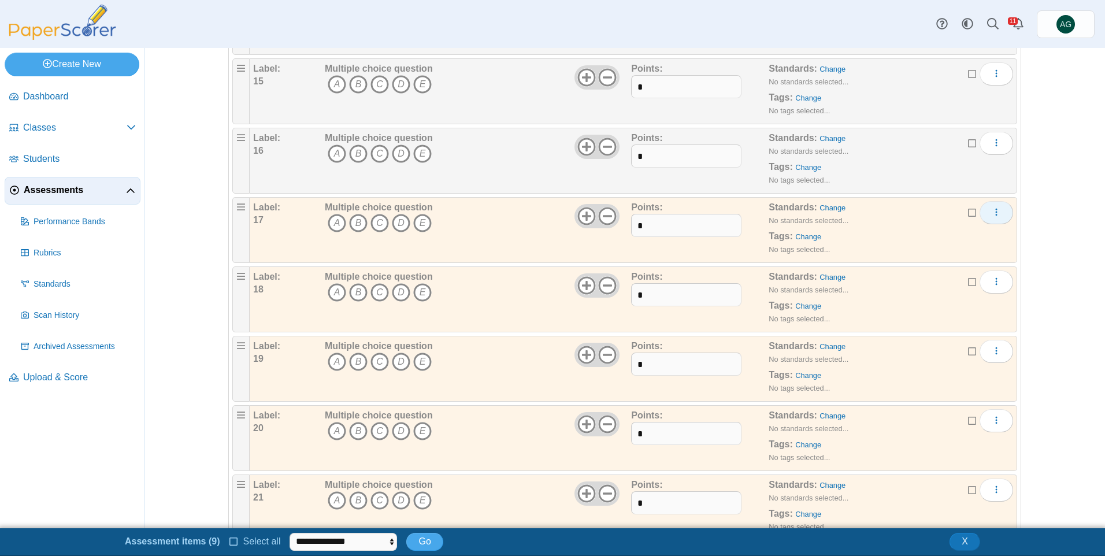
click at [998, 213] on button "More options" at bounding box center [997, 212] width 34 height 23
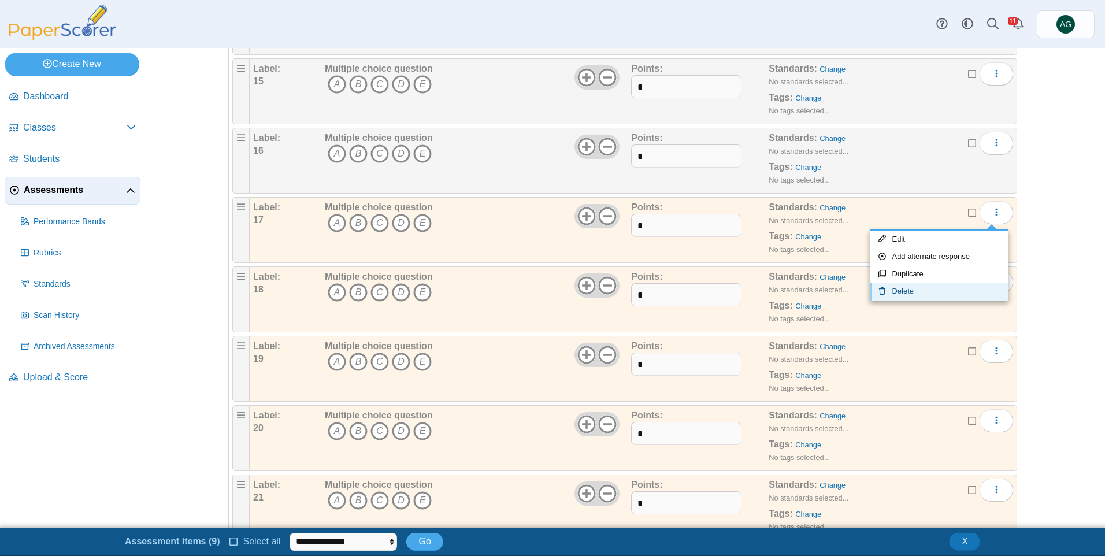
click at [921, 294] on link "Delete" at bounding box center [939, 291] width 139 height 17
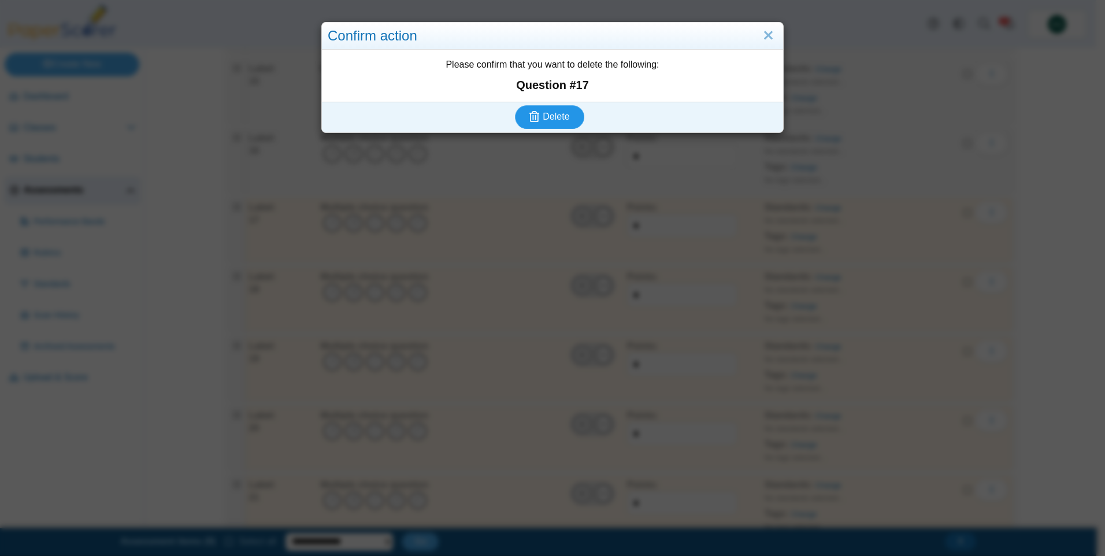
click at [564, 128] on button "Delete" at bounding box center [549, 116] width 69 height 23
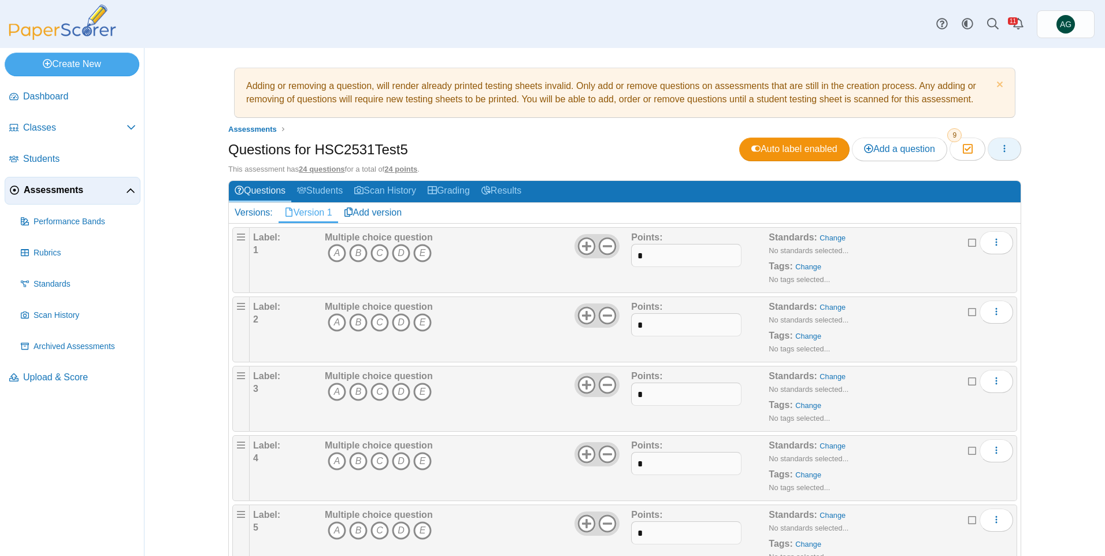
click at [1004, 158] on button "button" at bounding box center [1005, 149] width 34 height 23
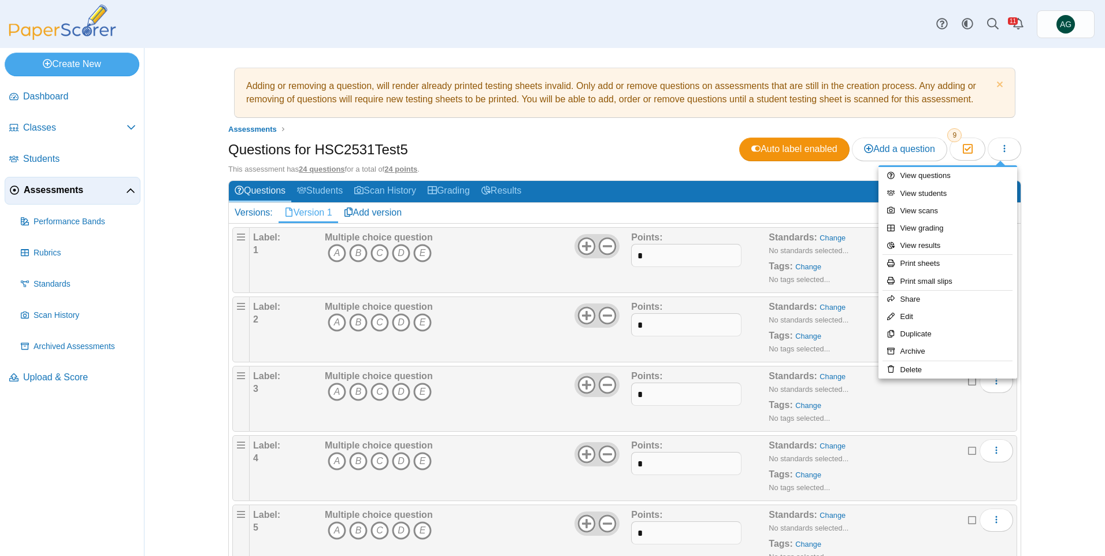
click at [1066, 219] on div "Adding or removing a question, will render already printed testing sheets inval…" at bounding box center [624, 302] width 961 height 508
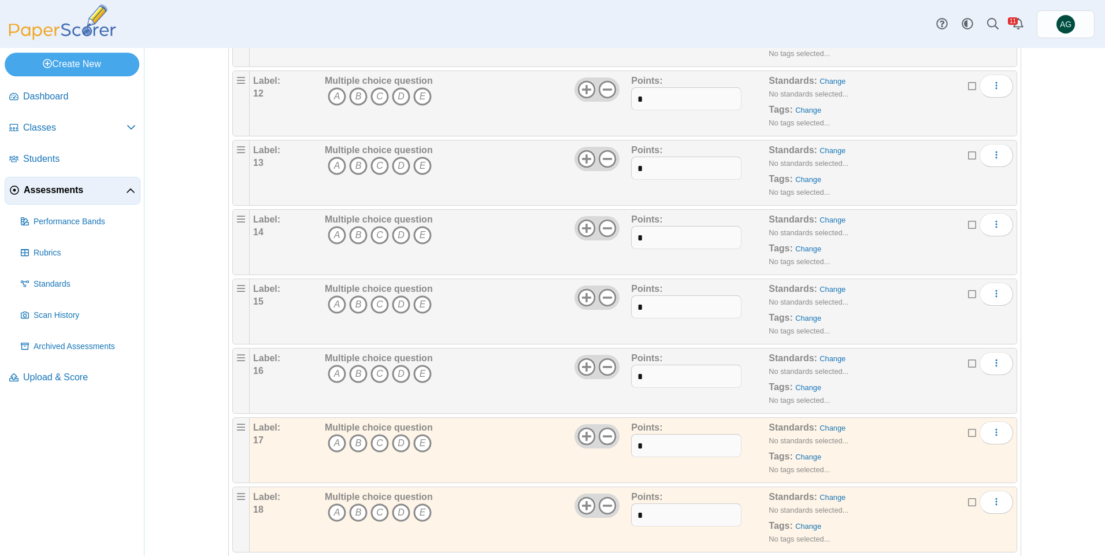
scroll to position [1098, 0]
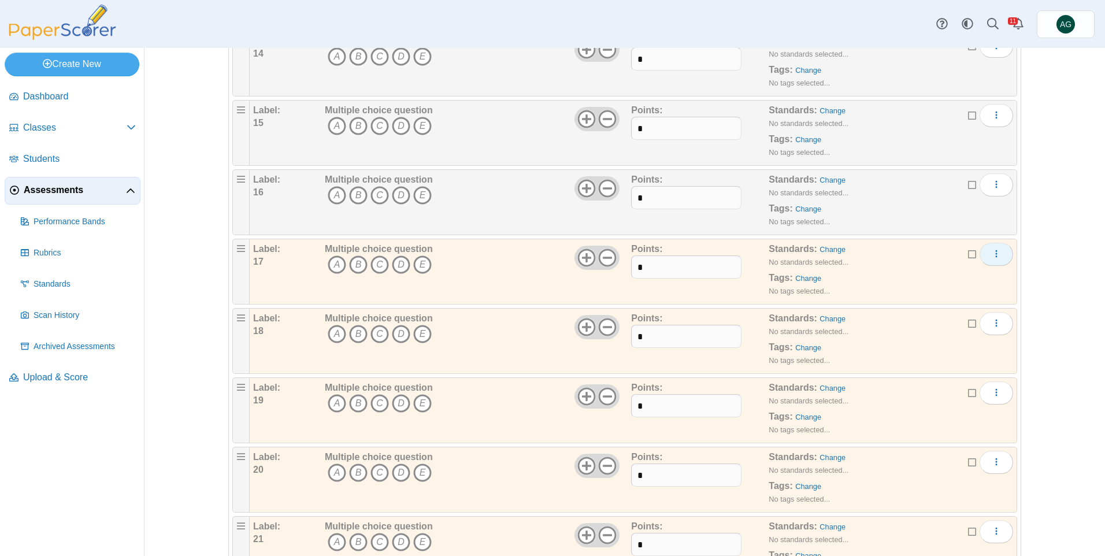
click at [999, 258] on button "More options" at bounding box center [997, 254] width 34 height 23
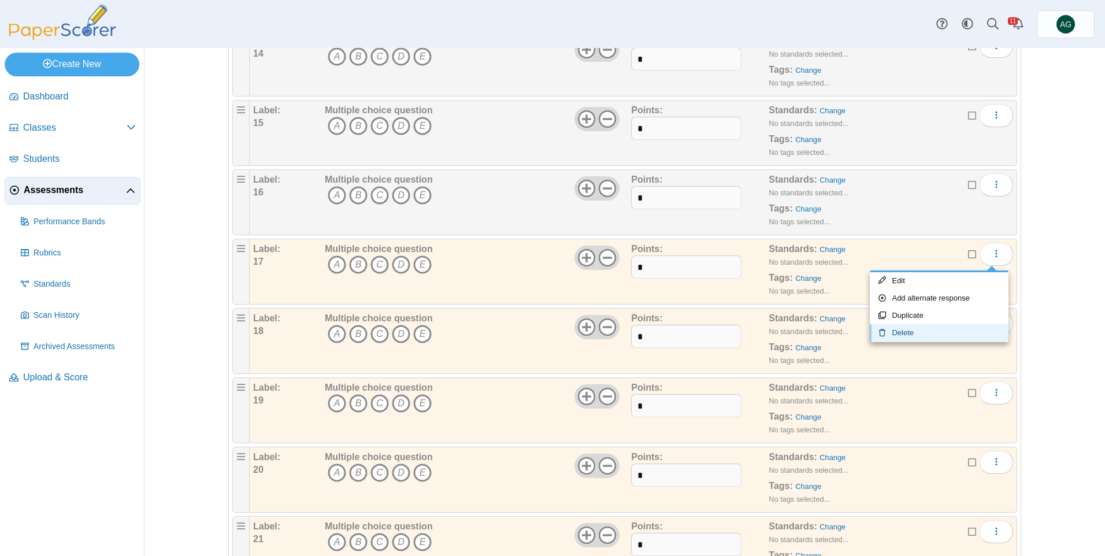
click at [939, 335] on link "Delete" at bounding box center [939, 332] width 139 height 17
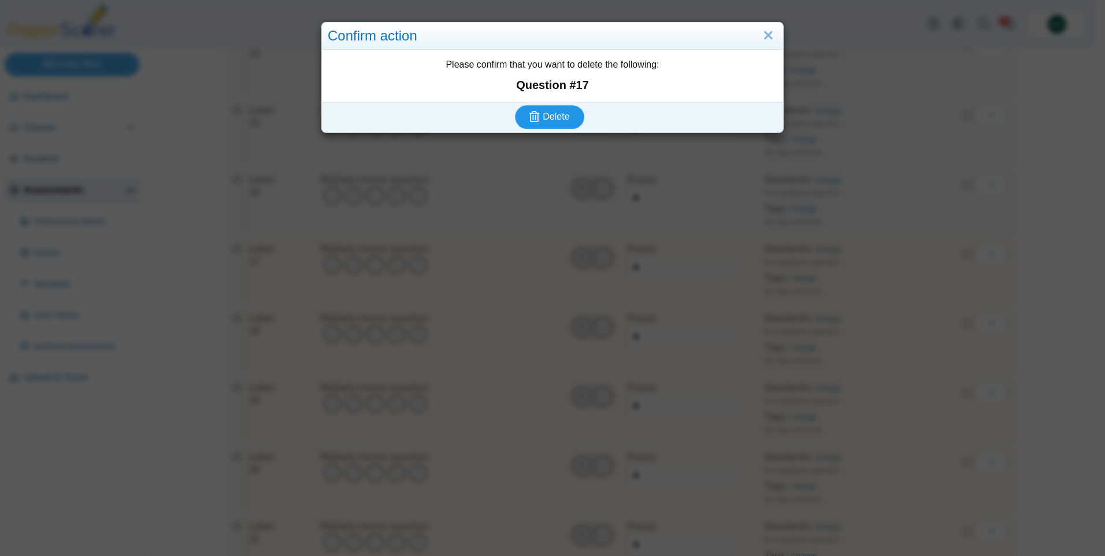
click at [543, 118] on span "Delete" at bounding box center [556, 117] width 27 height 10
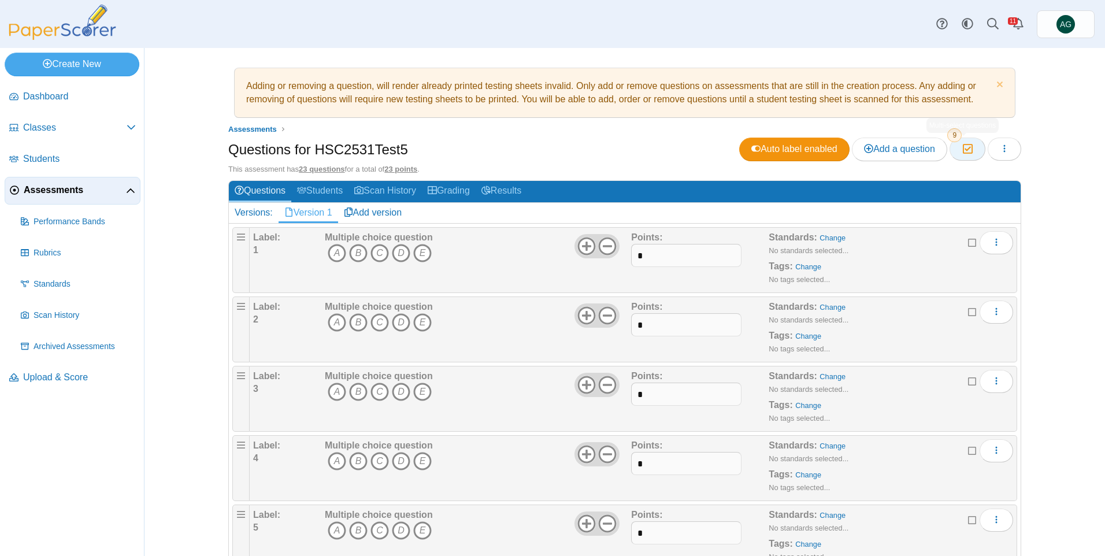
click at [969, 157] on button "Moderation 9" at bounding box center [967, 149] width 35 height 23
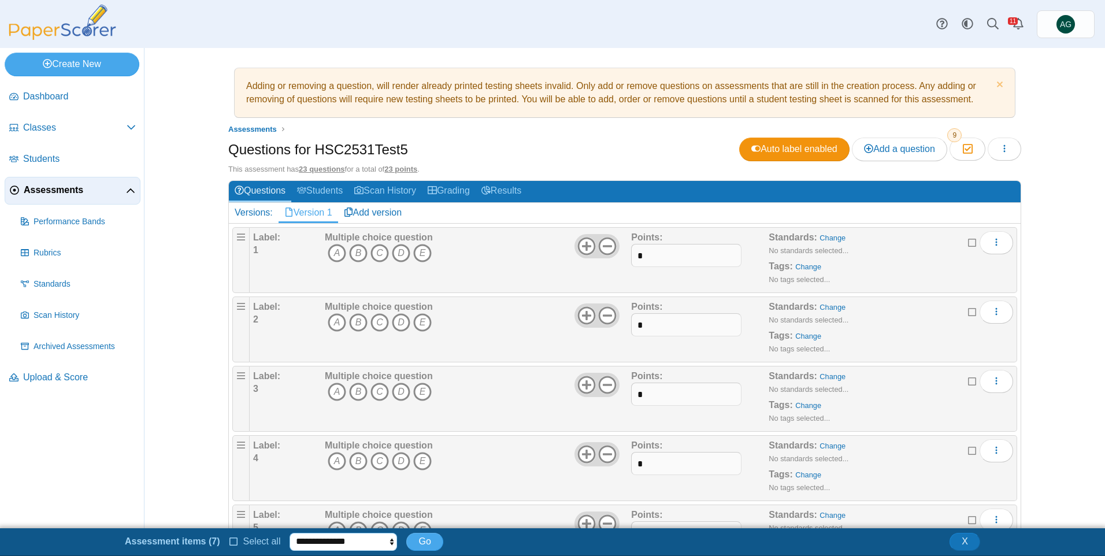
click at [380, 539] on select "**********" at bounding box center [344, 541] width 108 height 17
select select "******"
click at [290, 533] on select "**********" at bounding box center [344, 541] width 108 height 17
click at [424, 537] on span "Go" at bounding box center [424, 541] width 12 height 10
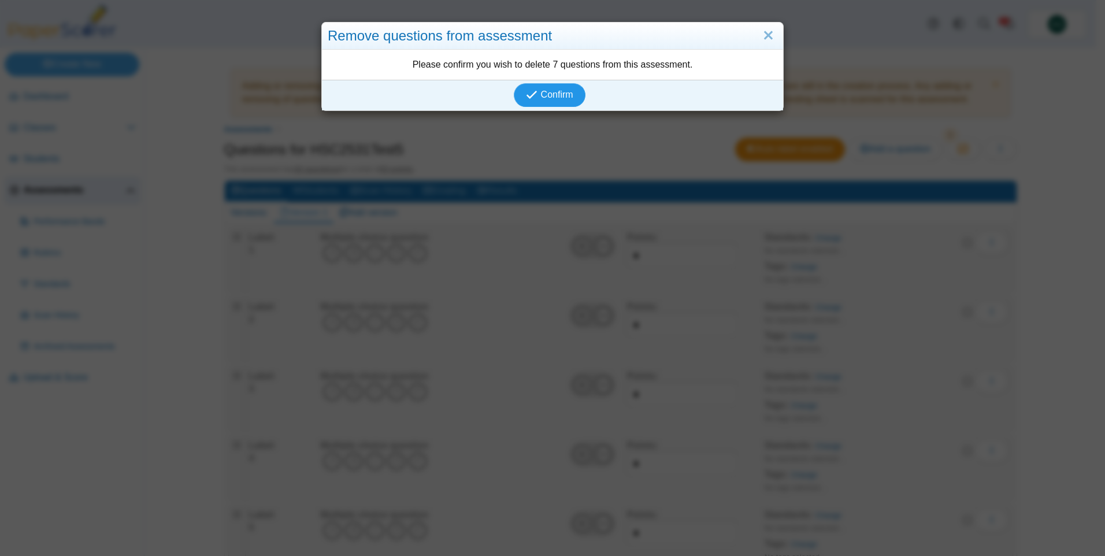
click at [573, 99] on button "Confirm" at bounding box center [549, 94] width 71 height 23
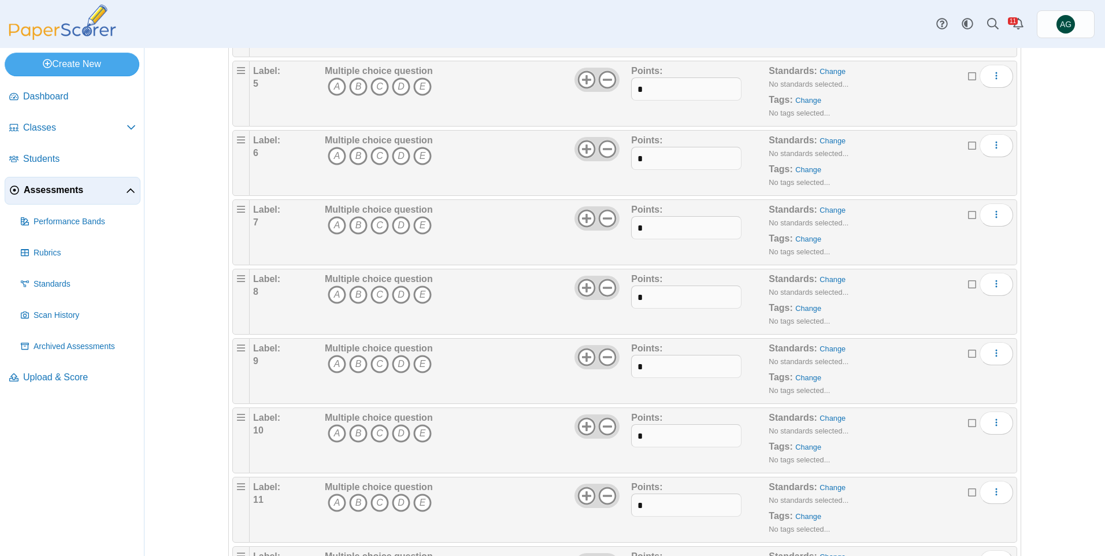
scroll to position [520, 0]
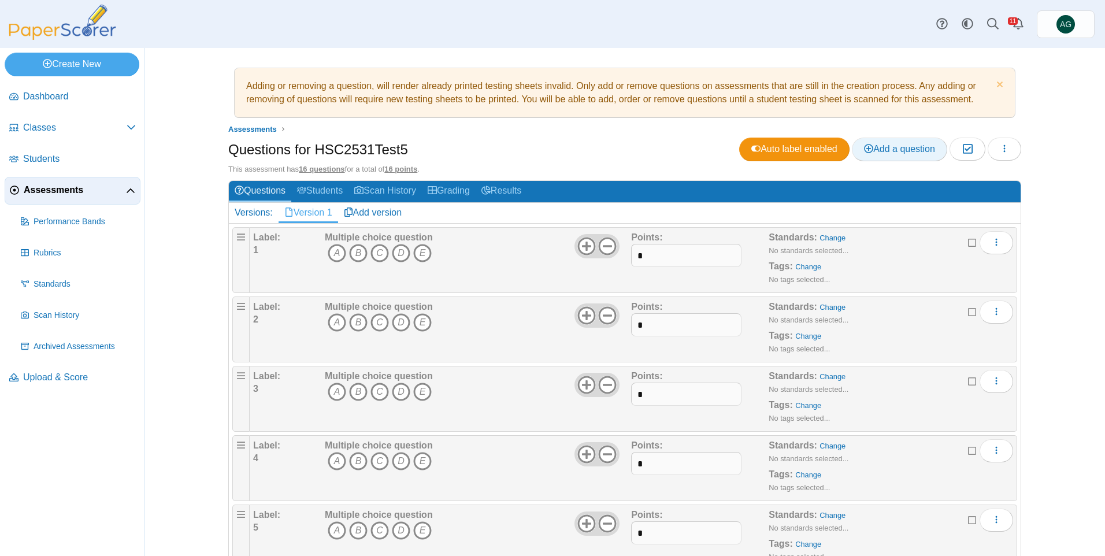
click at [885, 152] on span "Add a question" at bounding box center [899, 149] width 71 height 10
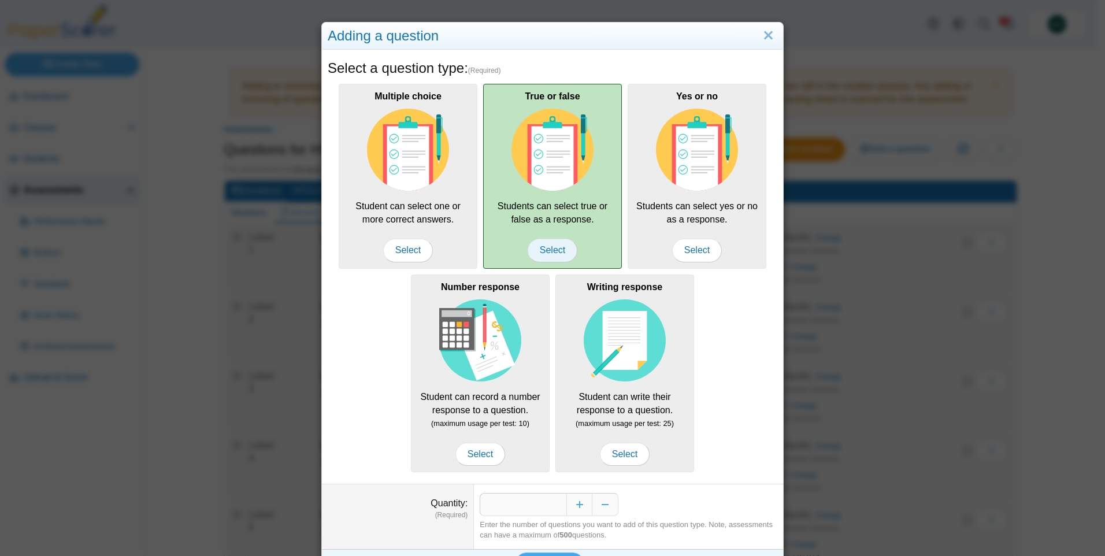
click at [565, 256] on span "Select" at bounding box center [553, 250] width 50 height 23
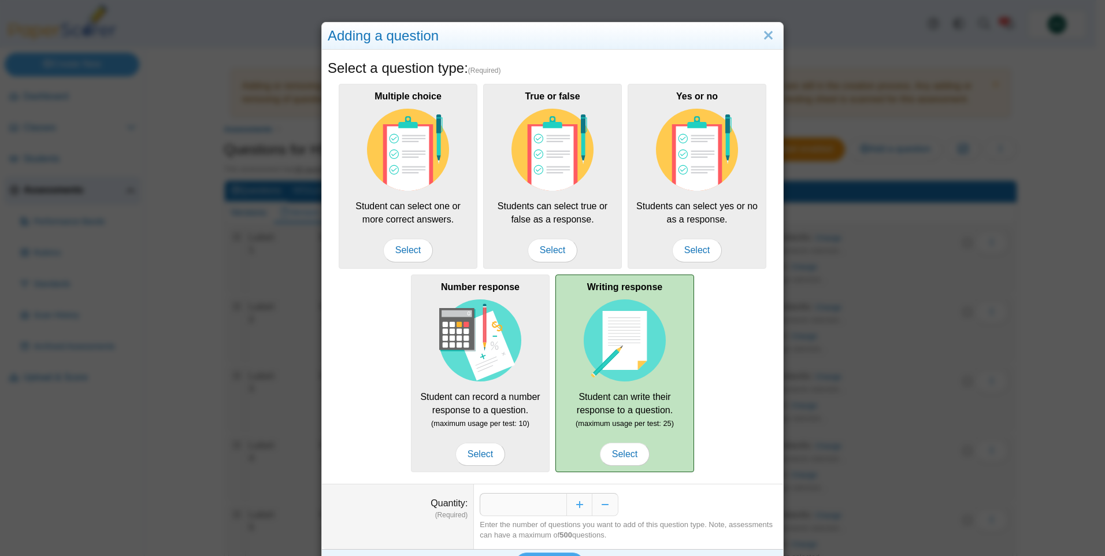
scroll to position [30, 0]
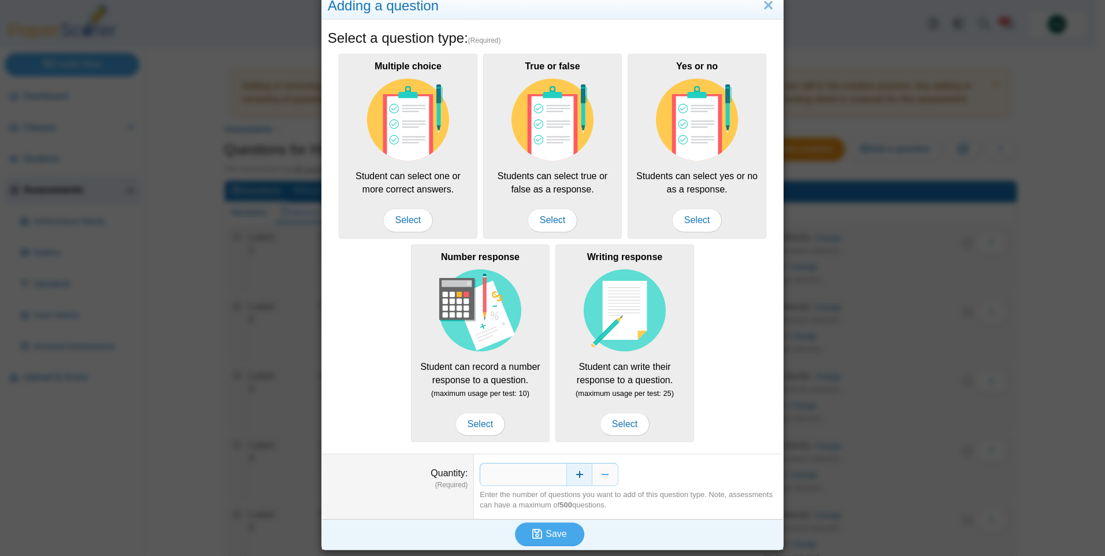
click at [585, 472] on button "Increase" at bounding box center [579, 474] width 26 height 23
click at [584, 473] on button "Increase" at bounding box center [579, 474] width 26 height 23
click at [583, 473] on button "Increase" at bounding box center [579, 474] width 26 height 23
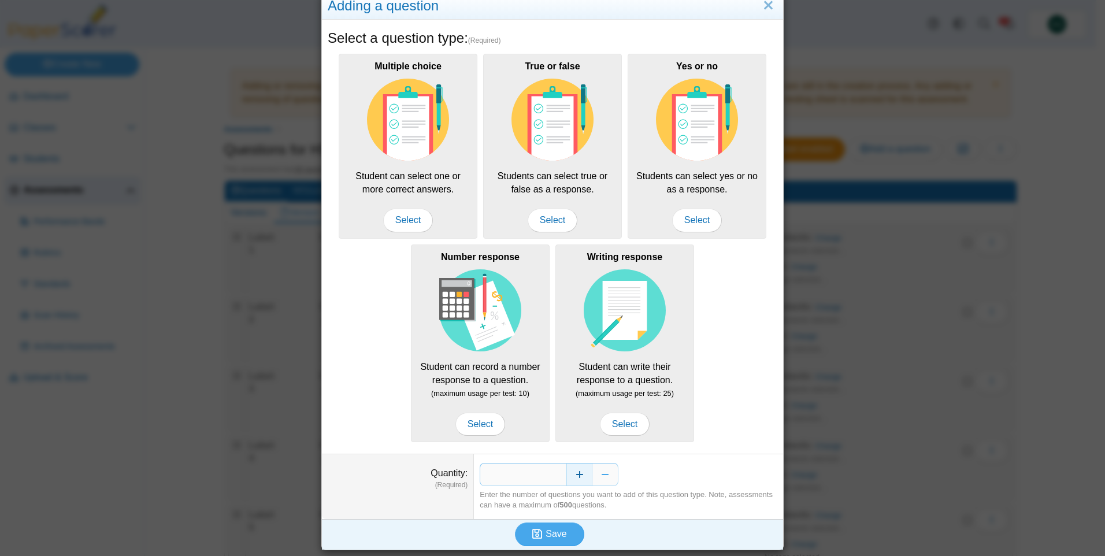
type input "*"
click at [568, 533] on button "Save" at bounding box center [549, 533] width 69 height 23
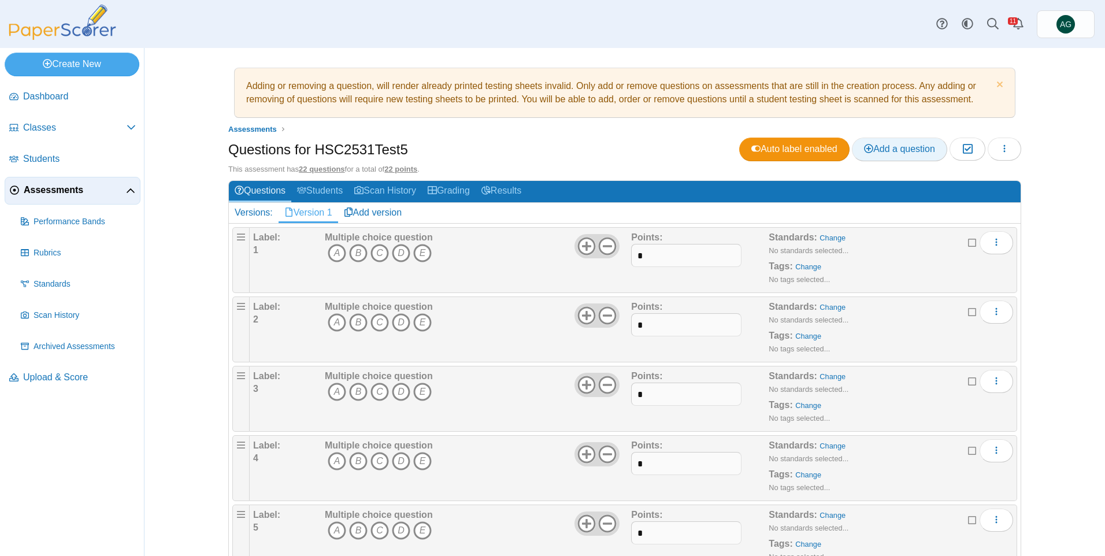
click at [904, 151] on span "Add a question" at bounding box center [899, 149] width 71 height 10
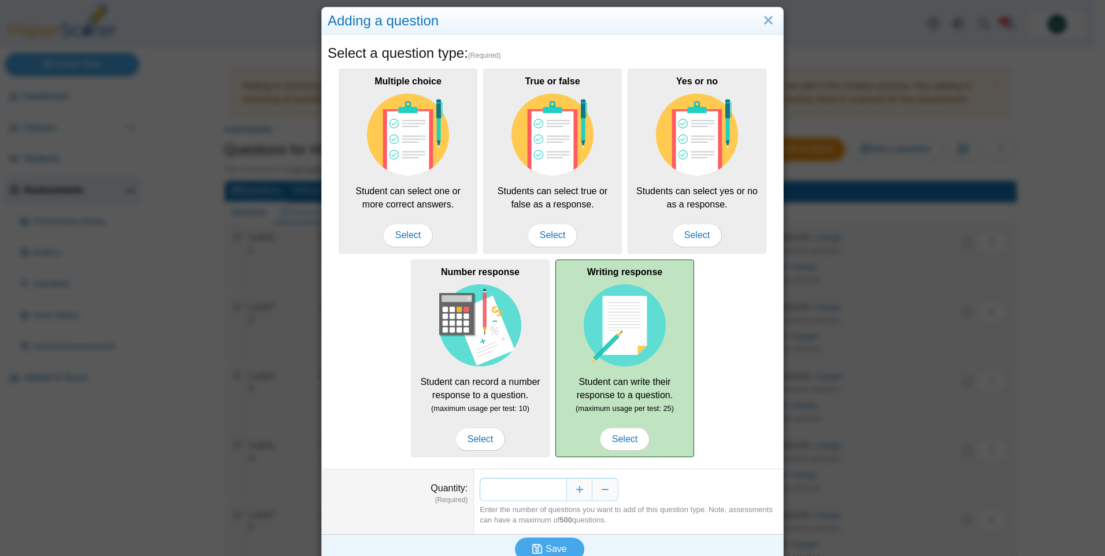
scroll to position [30, 0]
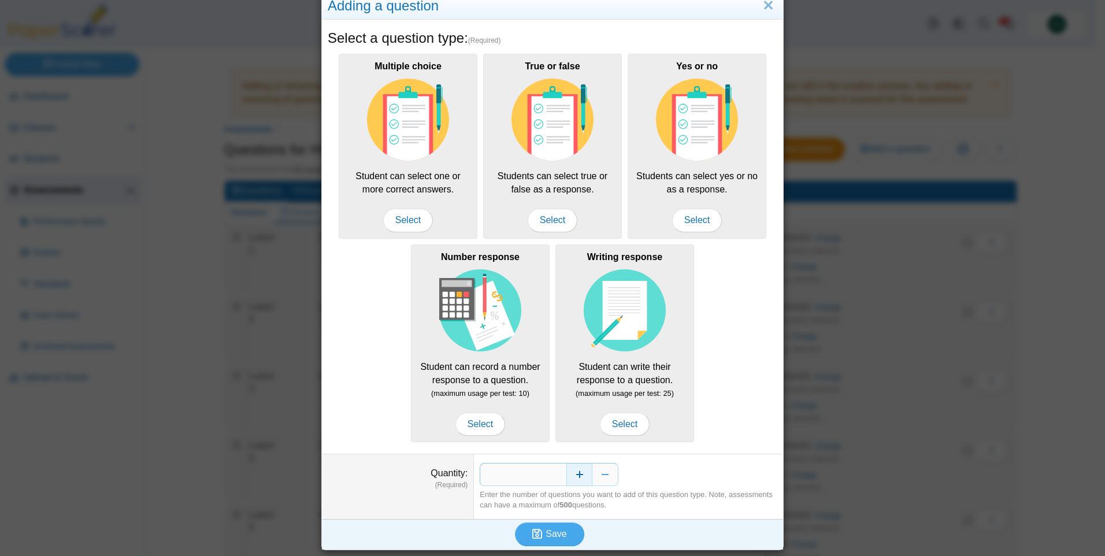
click at [575, 475] on button "Increase" at bounding box center [579, 474] width 26 height 23
click at [575, 474] on button "Increase" at bounding box center [579, 474] width 26 height 23
type input "*"
click at [559, 539] on span "Save" at bounding box center [556, 534] width 21 height 10
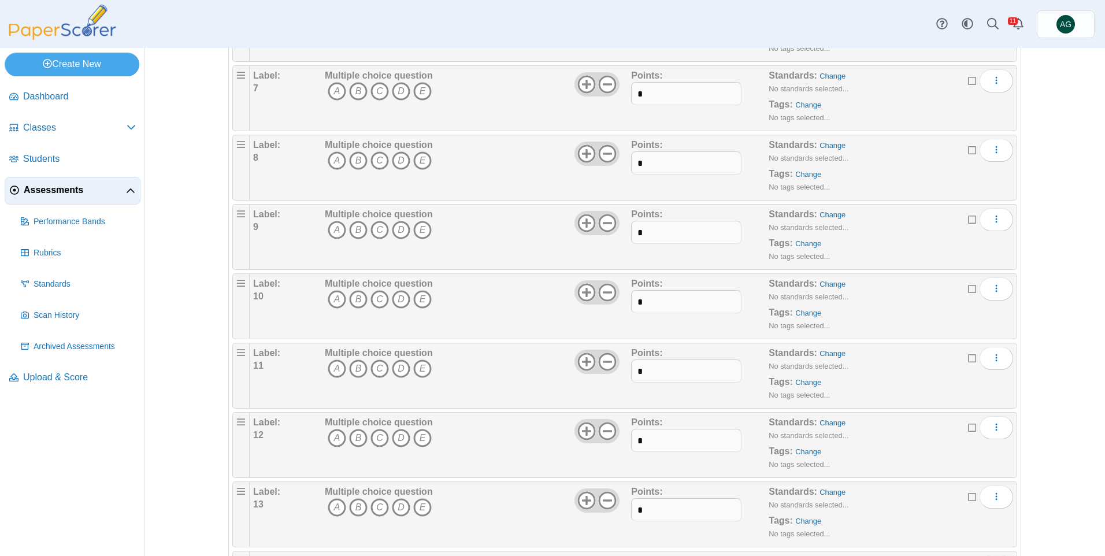
scroll to position [636, 0]
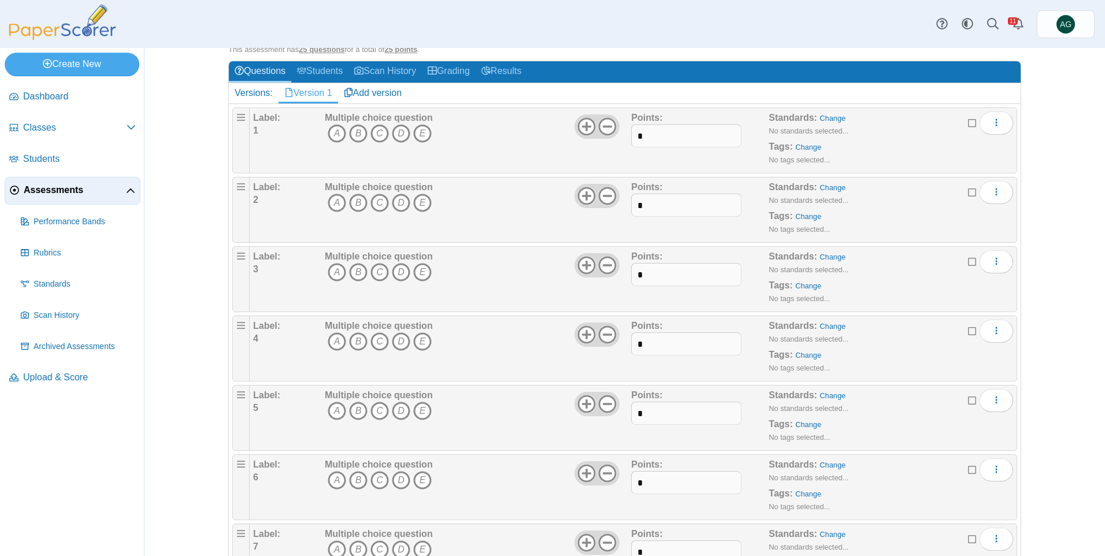
scroll to position [99, 0]
